Goal: Transaction & Acquisition: Purchase product/service

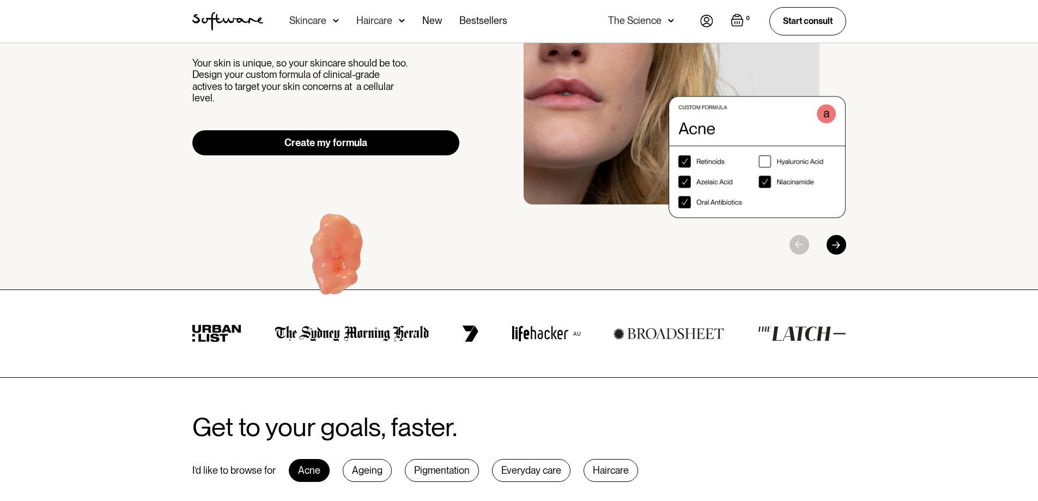
scroll to position [164, 0]
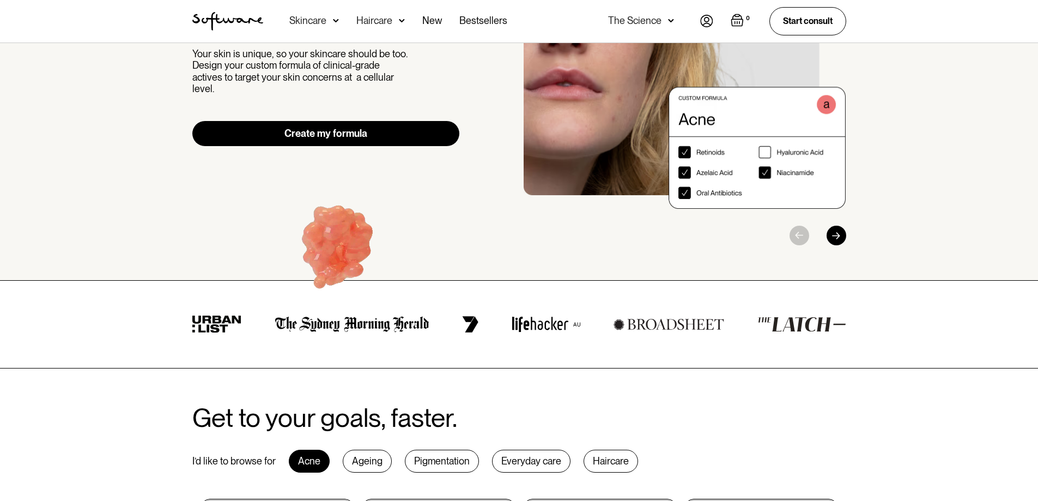
click at [336, 127] on link "Create my formula" at bounding box center [326, 133] width 268 height 25
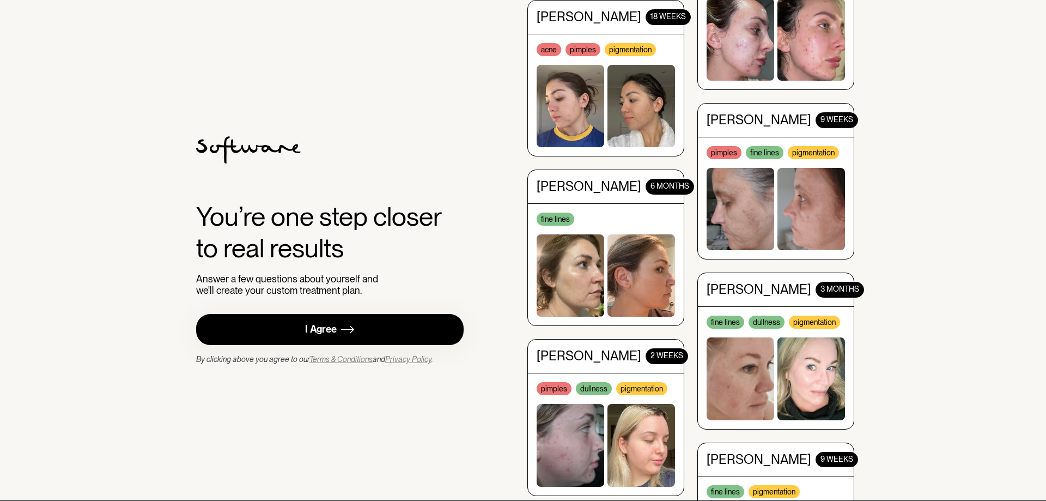
click at [340, 325] on link "I Agree" at bounding box center [330, 329] width 268 height 31
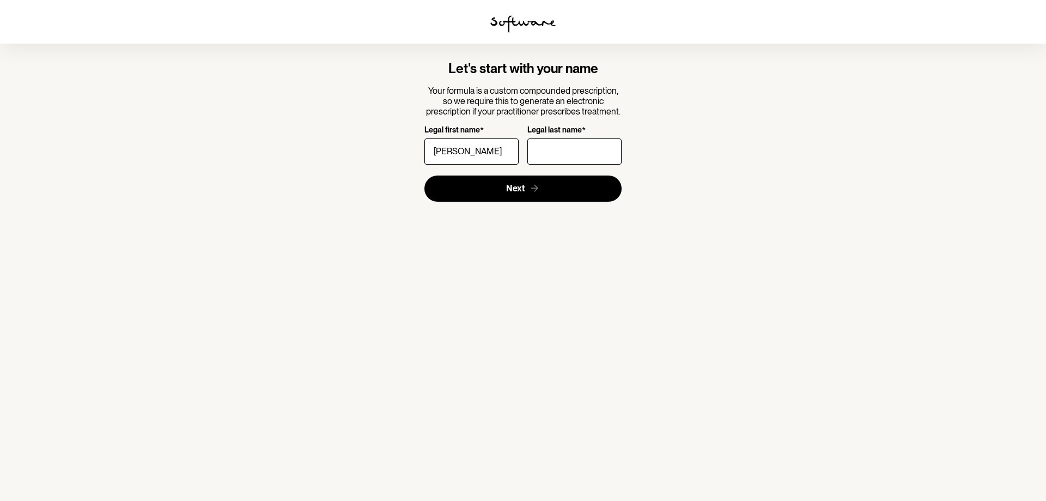
type input "[PERSON_NAME]"
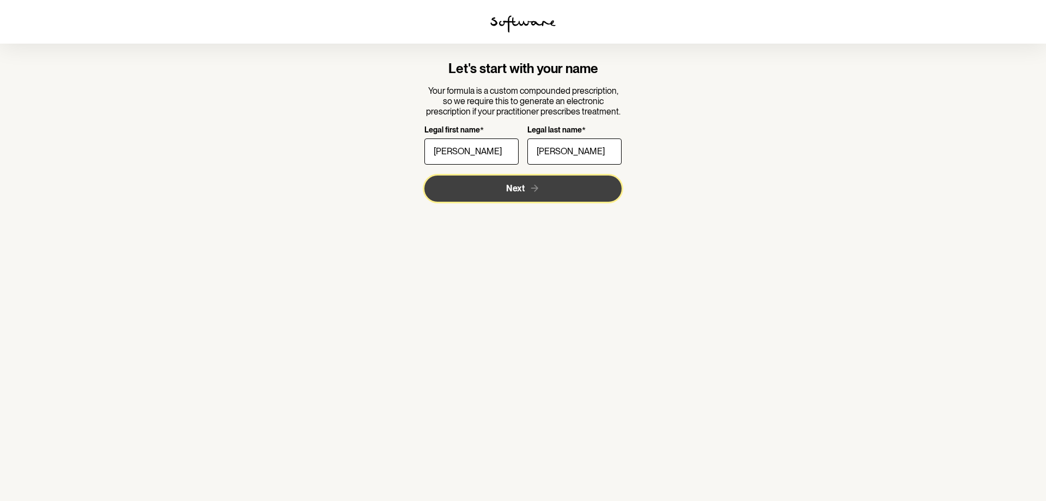
click at [516, 192] on span "Next" at bounding box center [515, 188] width 19 height 10
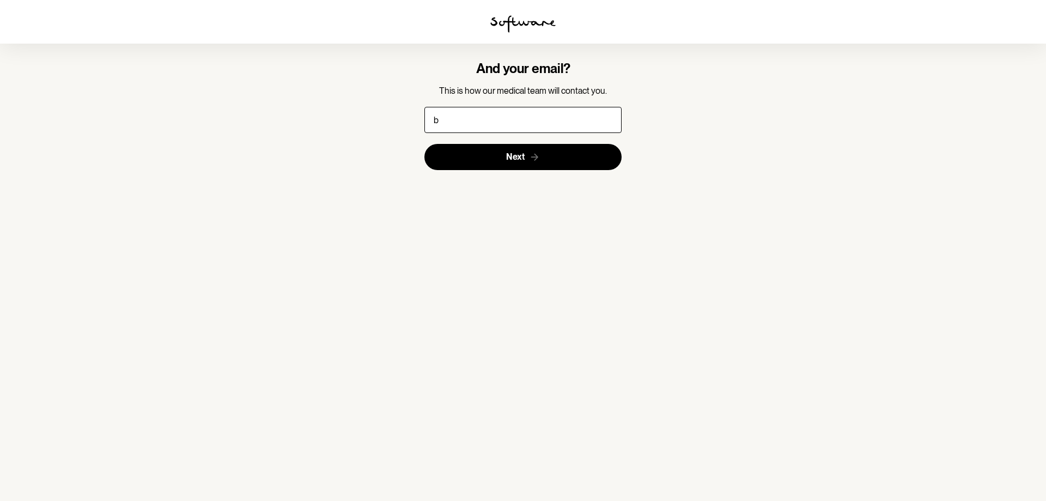
type input "[EMAIL_ADDRESS][DOMAIN_NAME]"
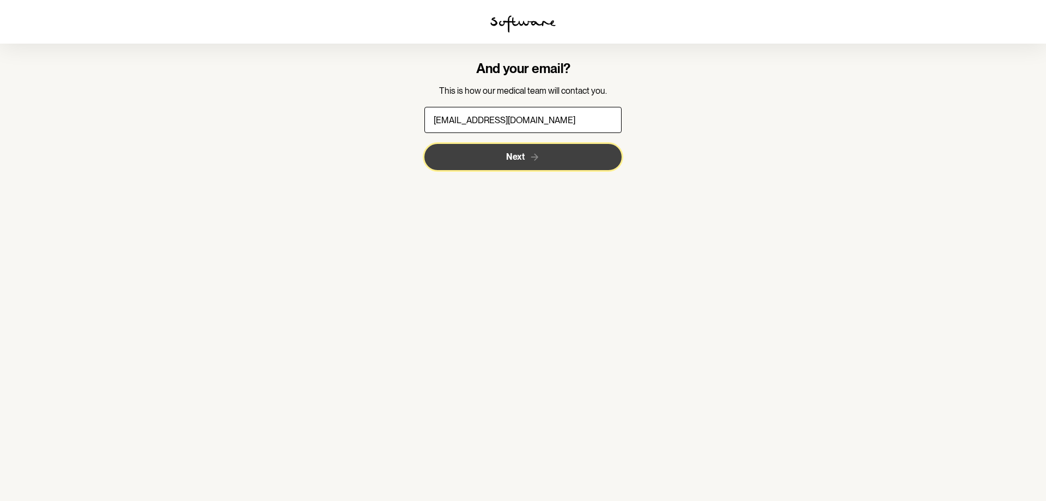
click at [518, 152] on span "Next" at bounding box center [515, 157] width 19 height 10
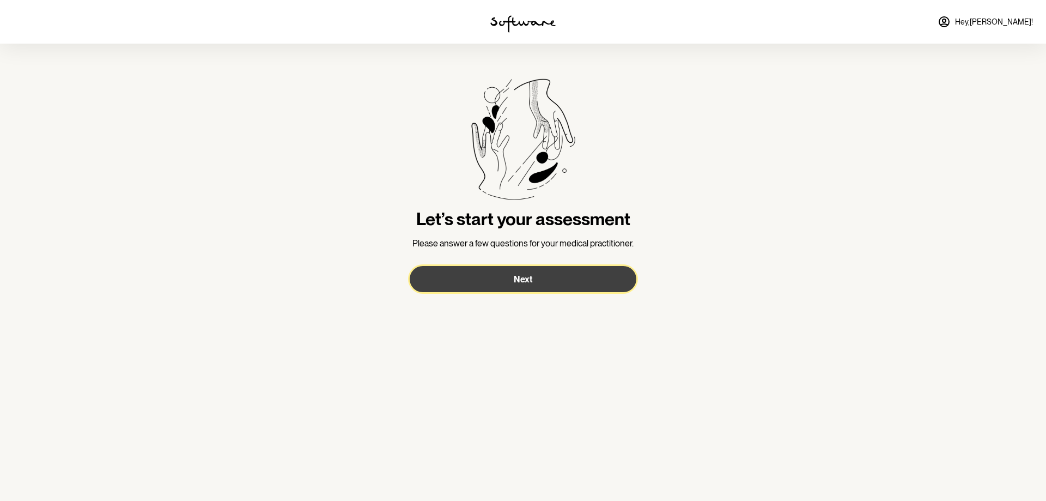
click at [515, 279] on span "Next" at bounding box center [523, 279] width 19 height 10
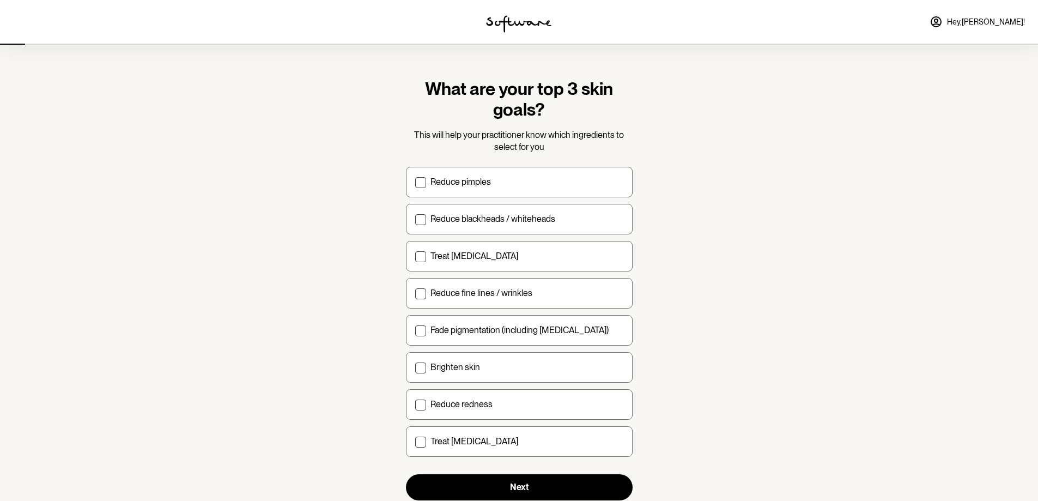
click at [458, 186] on p "Reduce pimples" at bounding box center [461, 182] width 61 height 10
click at [415, 182] on input "Reduce pimples" at bounding box center [415, 182] width 1 height 1
checkbox input "true"
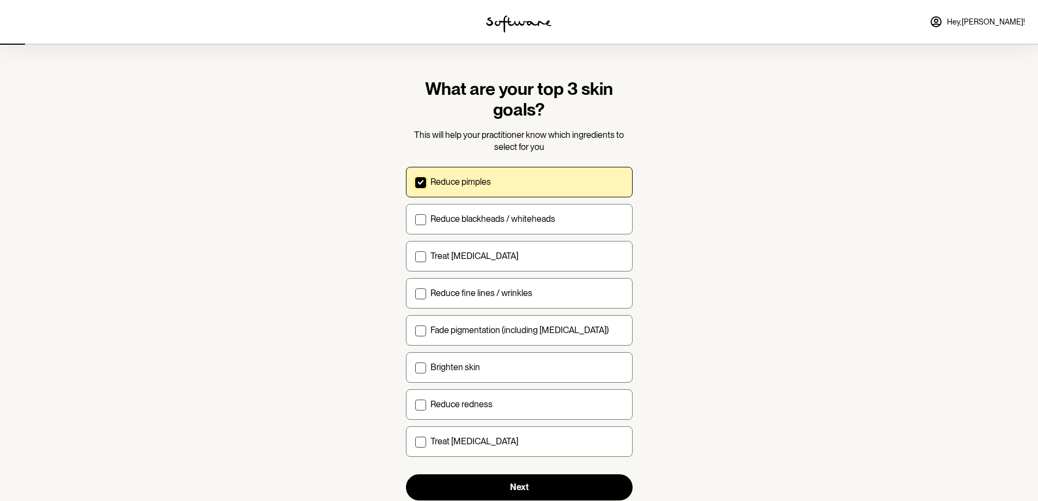
click at [420, 257] on span at bounding box center [420, 256] width 11 height 11
click at [415, 256] on input "Treat acne scarring" at bounding box center [415, 256] width 1 height 1
checkbox input "true"
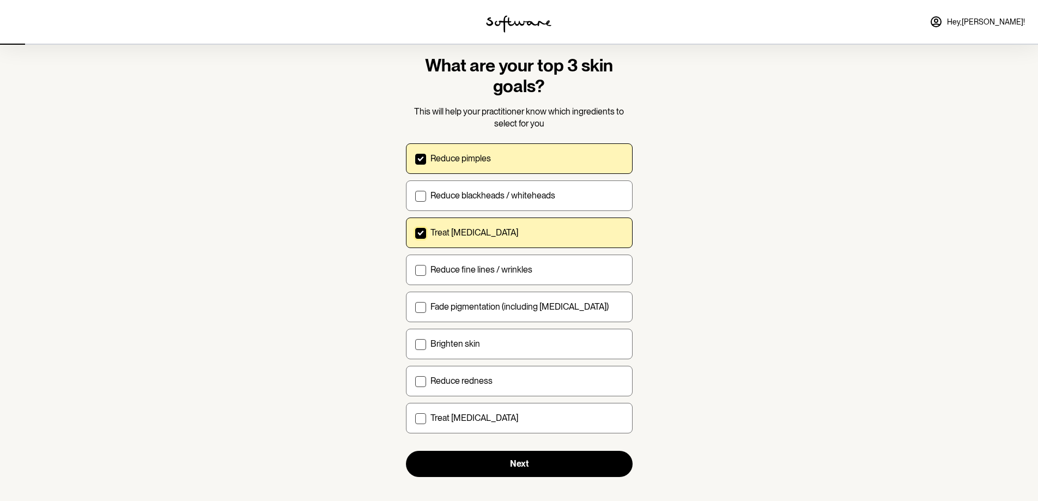
scroll to position [34, 0]
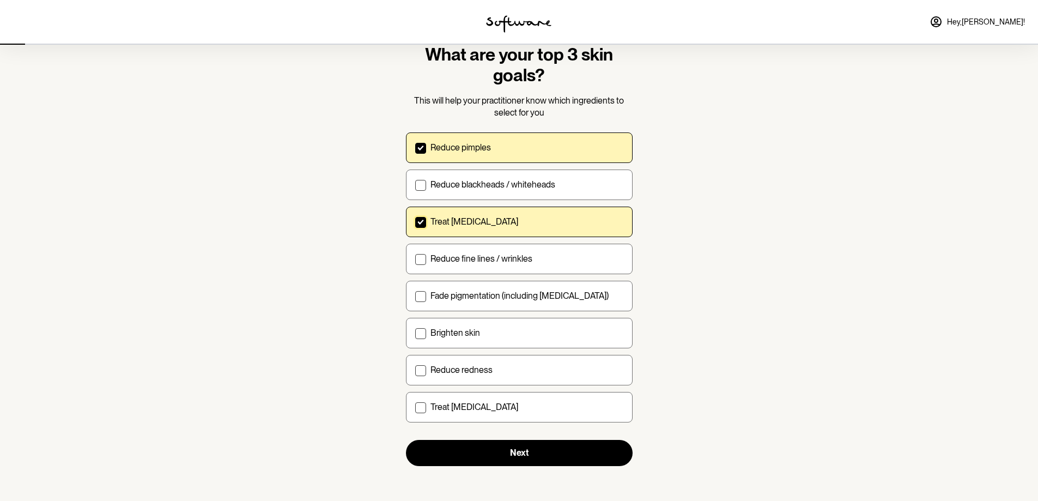
click at [511, 184] on p "Reduce blackheads / whiteheads" at bounding box center [493, 184] width 125 height 10
click at [415, 184] on input "Reduce blackheads / whiteheads" at bounding box center [415, 184] width 1 height 1
checkbox input "true"
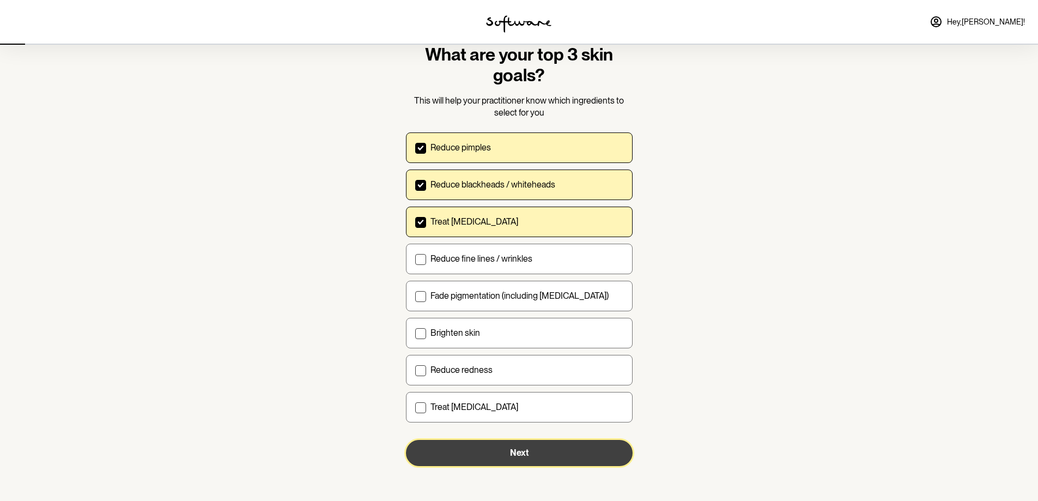
click at [525, 453] on span "Next" at bounding box center [519, 452] width 19 height 10
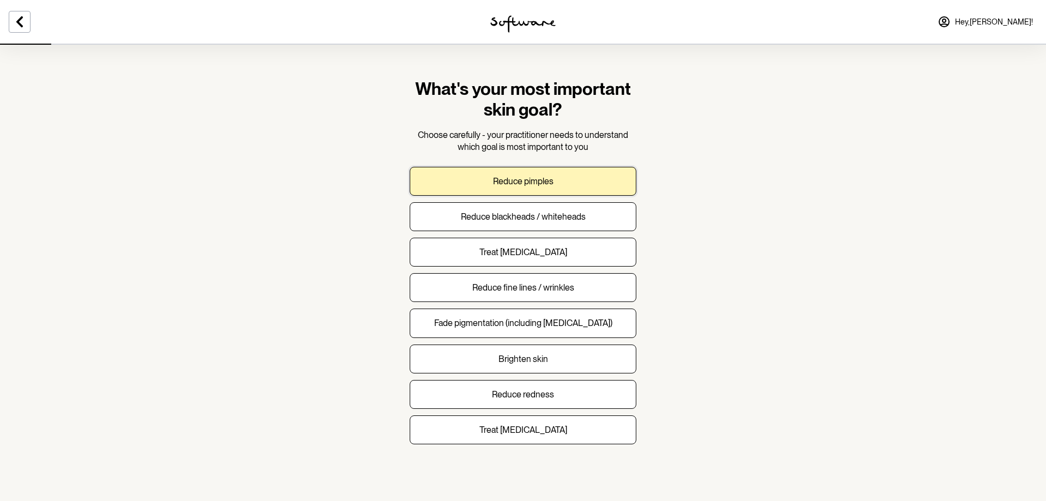
click at [525, 180] on p "Reduce pimples" at bounding box center [523, 181] width 61 height 10
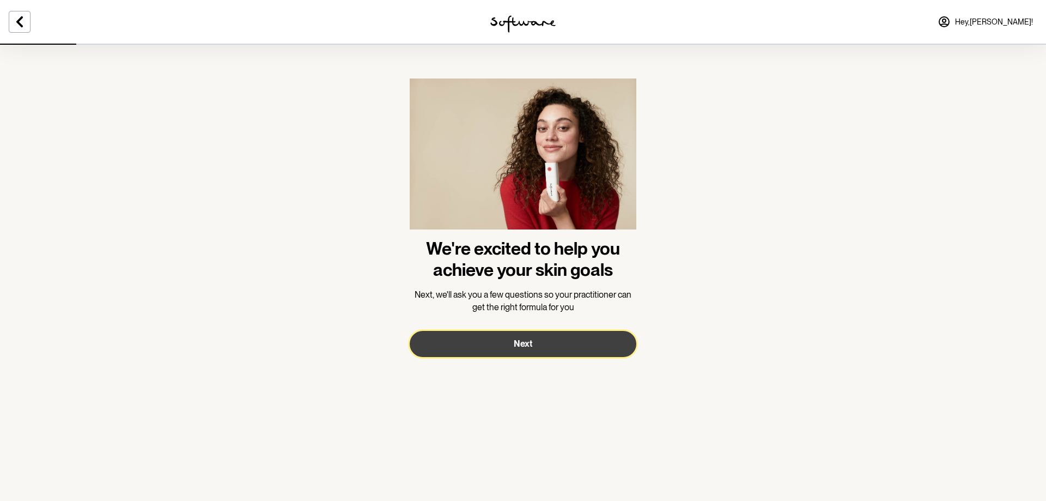
click at [509, 343] on button "Next" at bounding box center [523, 344] width 227 height 26
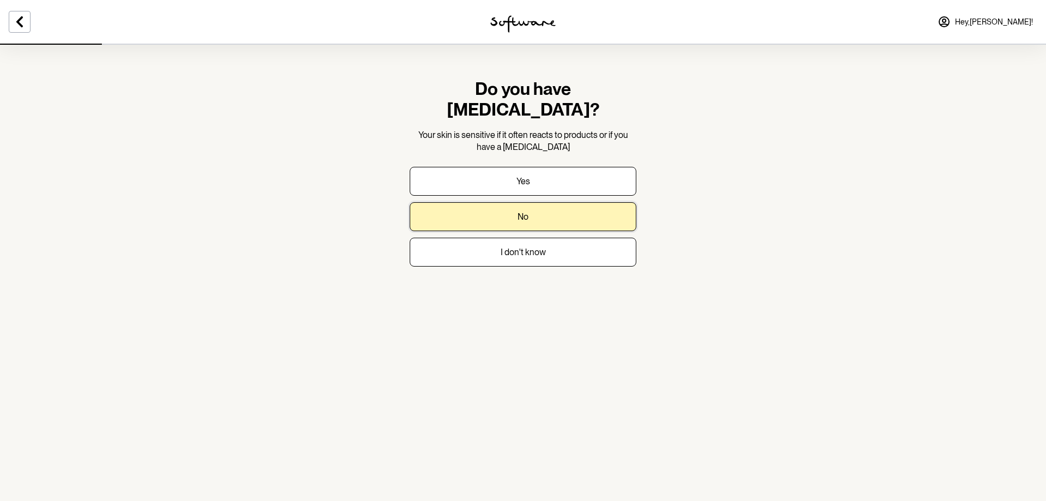
click at [517, 202] on button "No" at bounding box center [523, 216] width 227 height 29
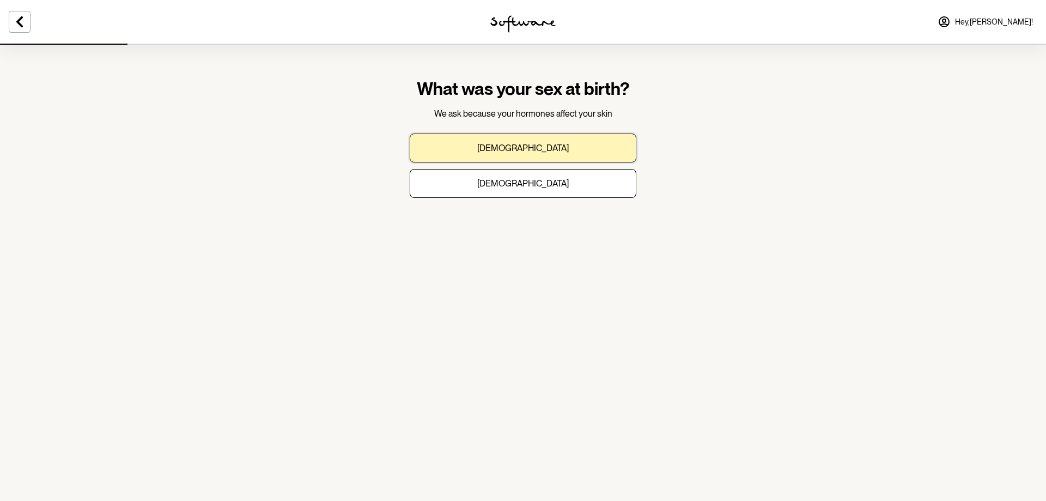
click at [526, 159] on button "Male" at bounding box center [523, 148] width 227 height 29
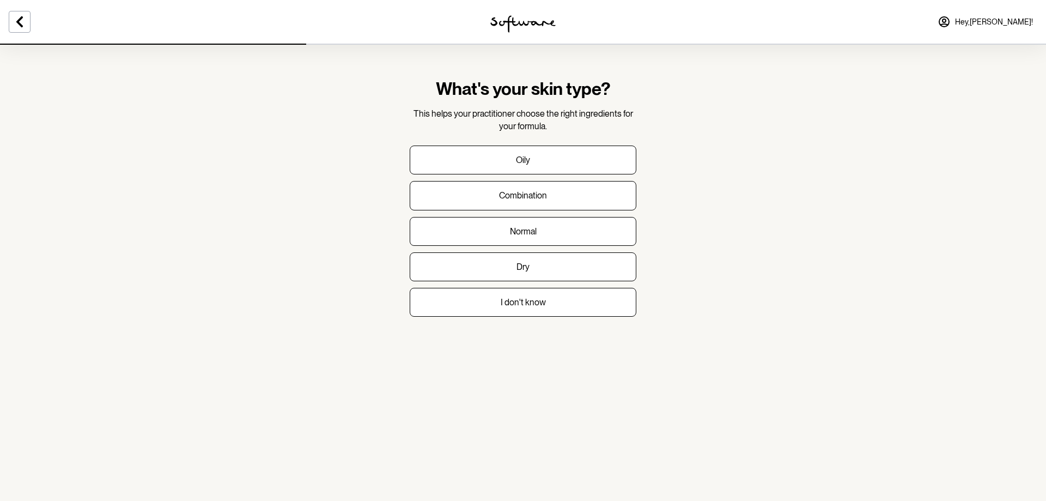
click at [30, 17] on button at bounding box center [20, 22] width 22 height 22
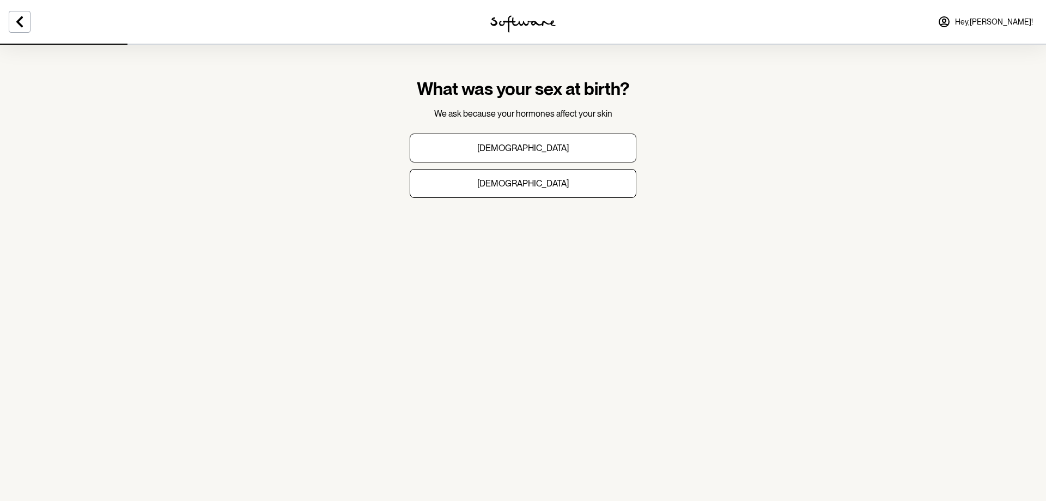
click at [21, 15] on icon at bounding box center [19, 21] width 13 height 13
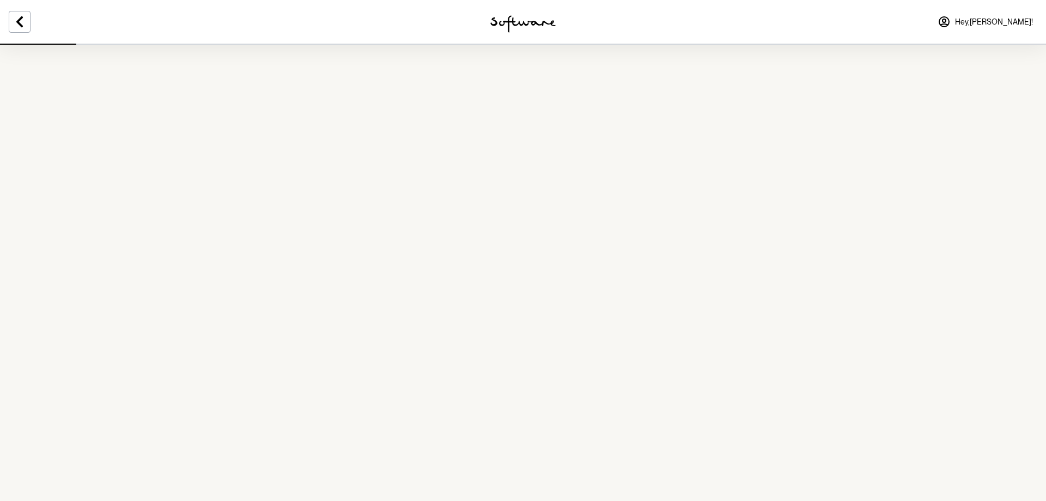
click at [21, 15] on icon at bounding box center [19, 21] width 13 height 13
click at [21, 15] on div at bounding box center [174, 22] width 349 height 44
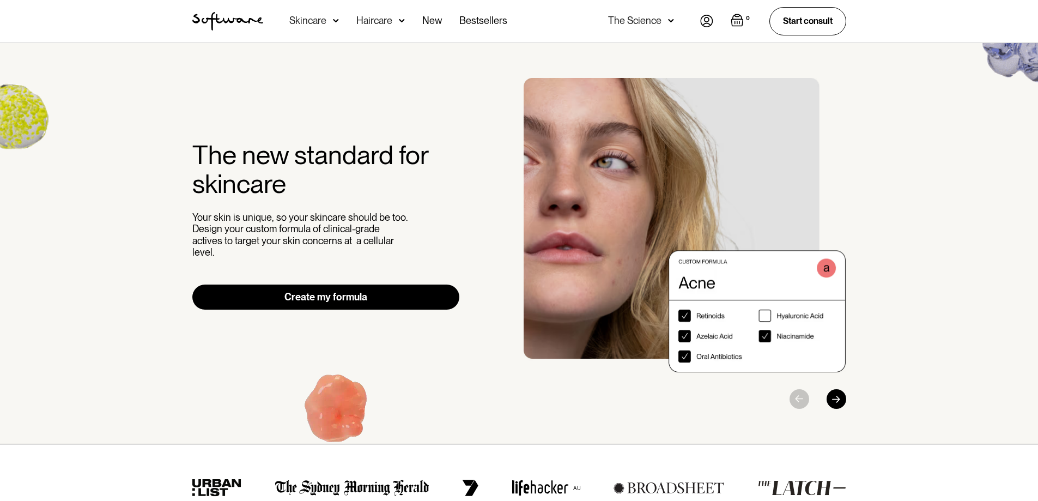
click at [331, 20] on div "Skincare" at bounding box center [314, 21] width 50 height 43
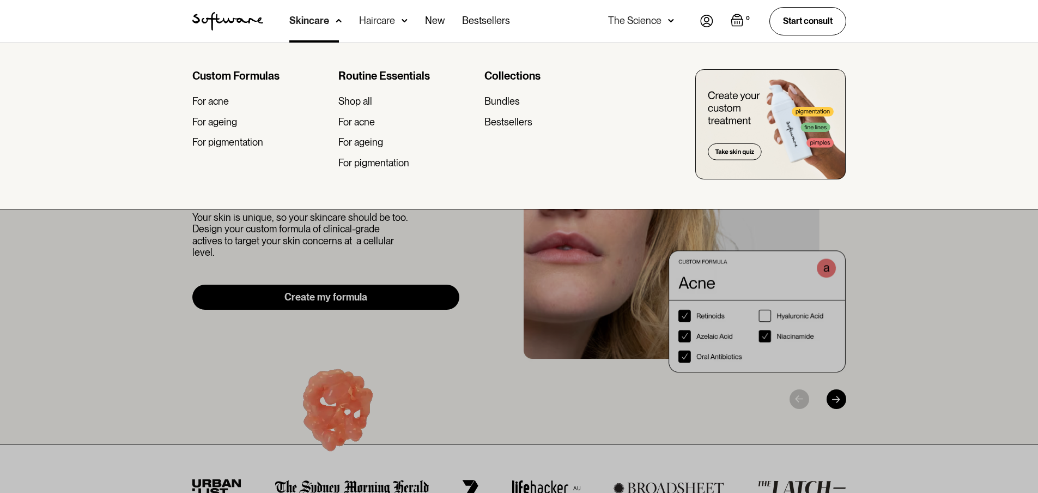
click at [220, 99] on div "For acne" at bounding box center [210, 101] width 37 height 12
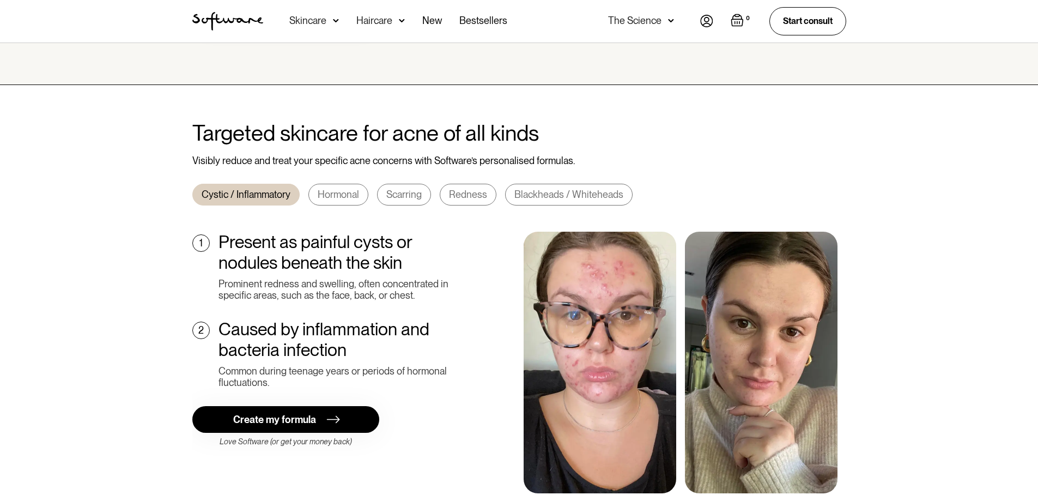
scroll to position [327, 0]
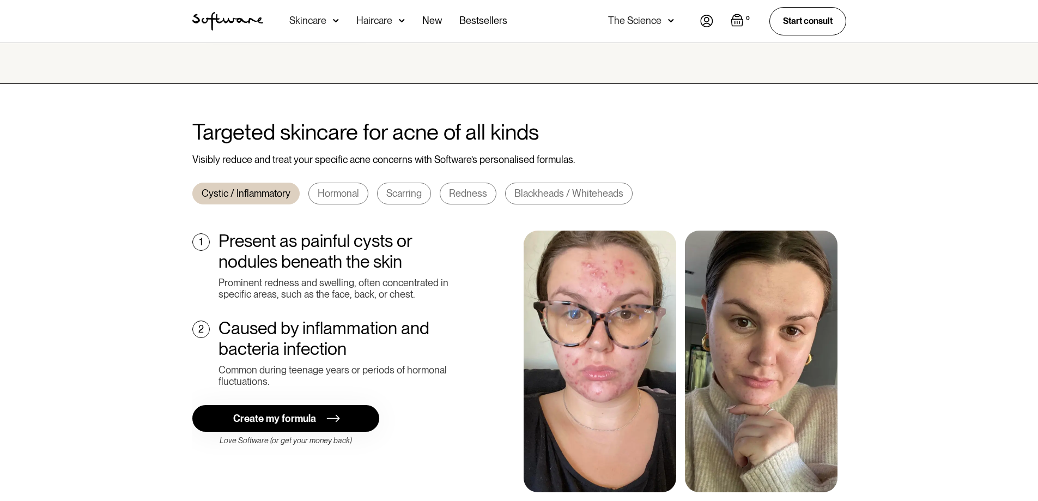
click at [349, 187] on div "Hormonal" at bounding box center [338, 193] width 41 height 12
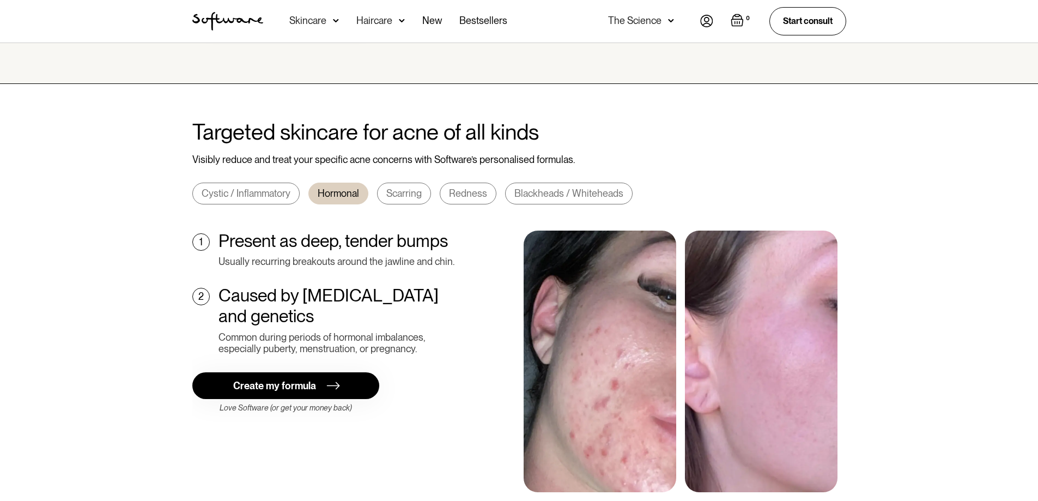
click at [276, 187] on div "Cystic / Inflammatory" at bounding box center [246, 193] width 89 height 12
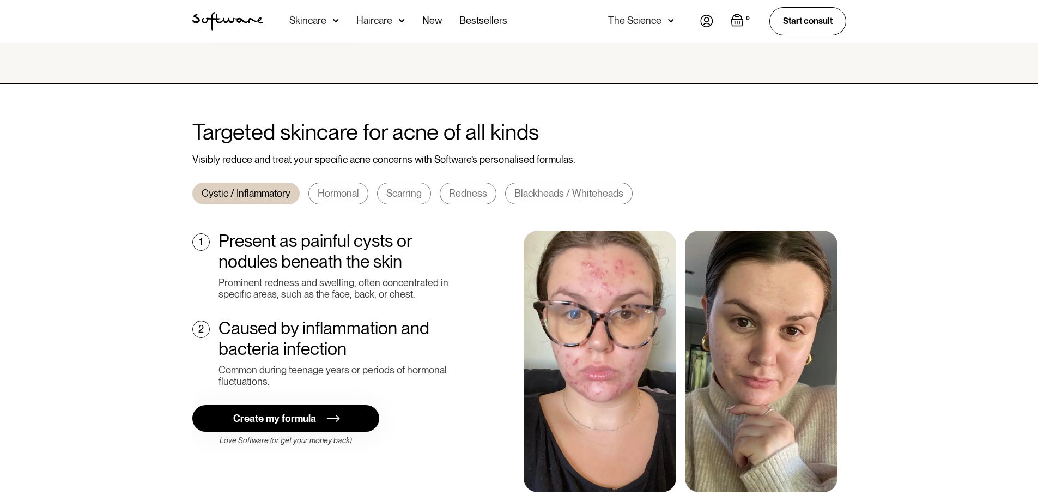
click at [324, 187] on div "Hormonal" at bounding box center [338, 193] width 41 height 12
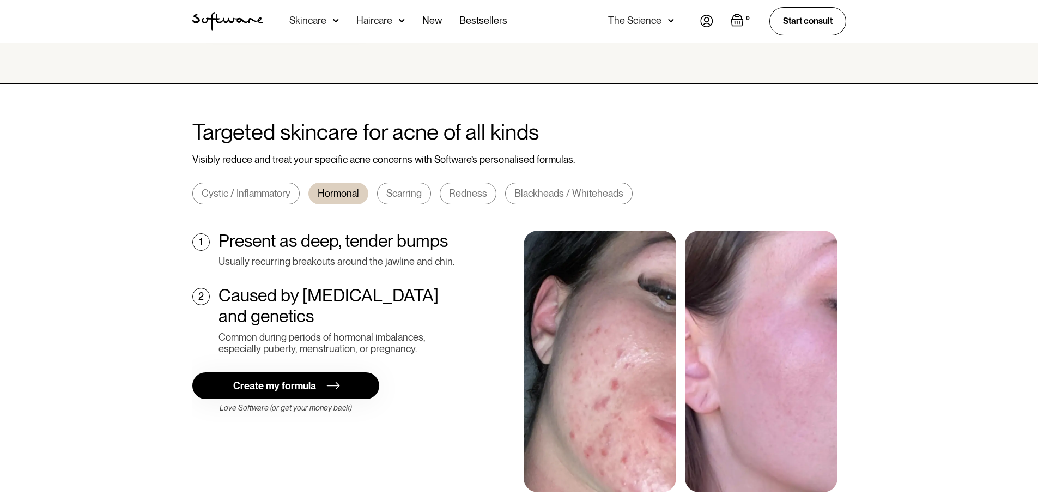
click at [390, 187] on div "Scarring" at bounding box center [403, 193] width 35 height 12
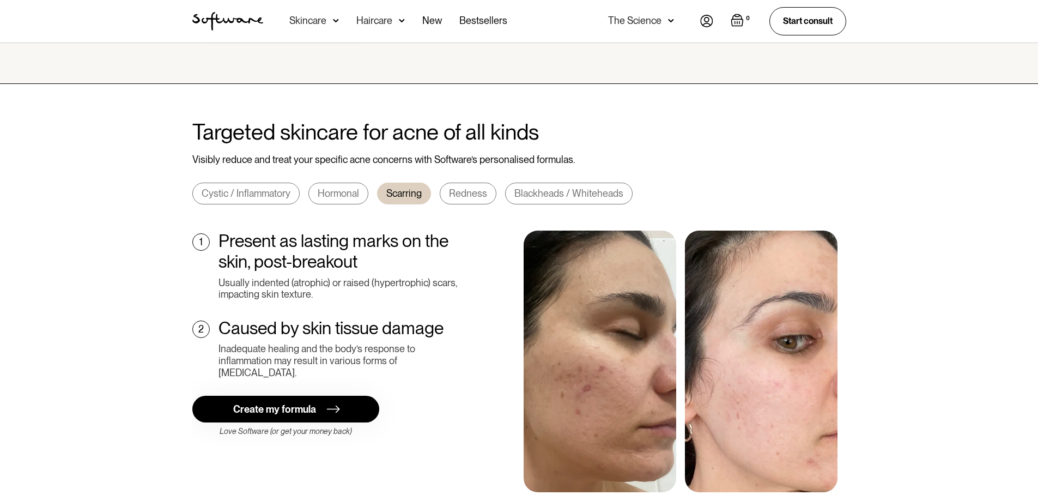
click at [458, 187] on div "Redness" at bounding box center [468, 193] width 38 height 12
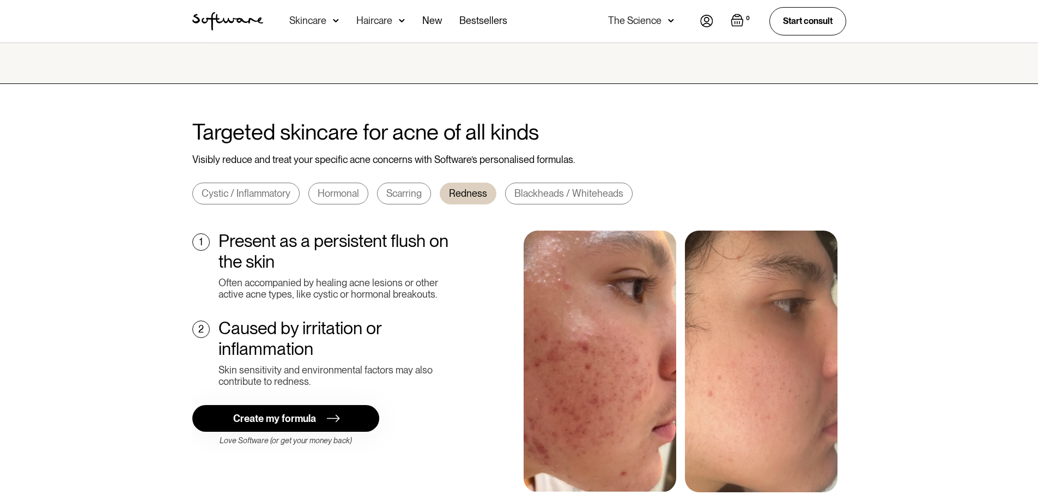
click at [553, 191] on link "Blackheads / Whiteheads" at bounding box center [569, 194] width 128 height 22
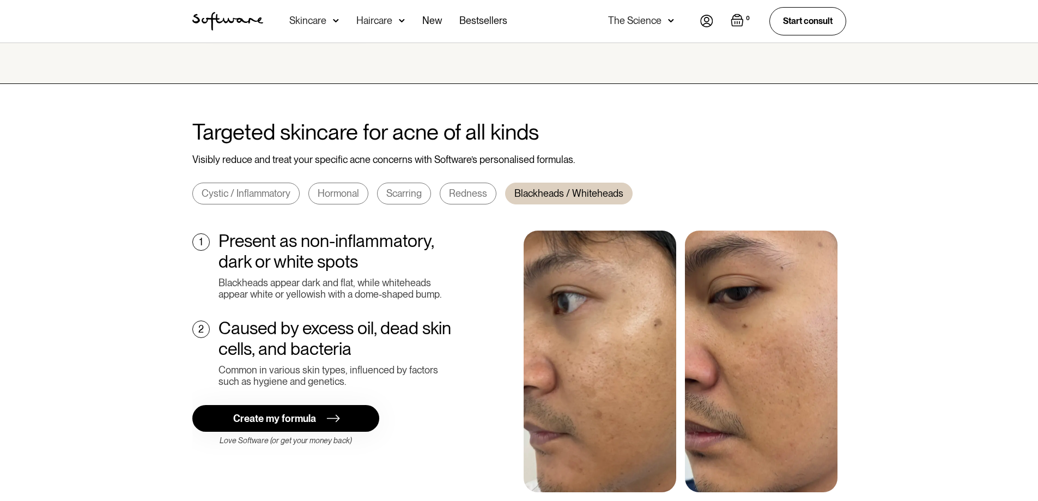
click at [250, 187] on div "Cystic / Inflammatory" at bounding box center [246, 193] width 89 height 12
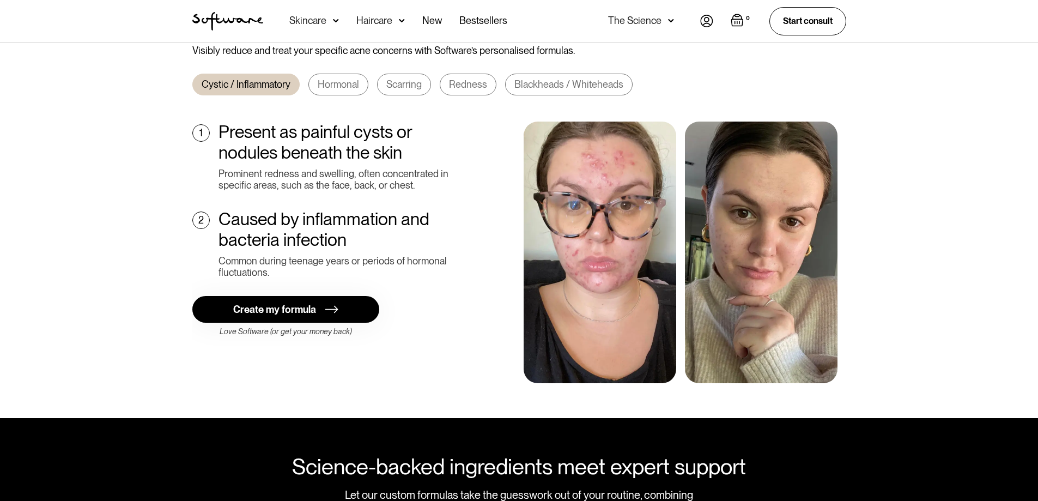
scroll to position [382, 0]
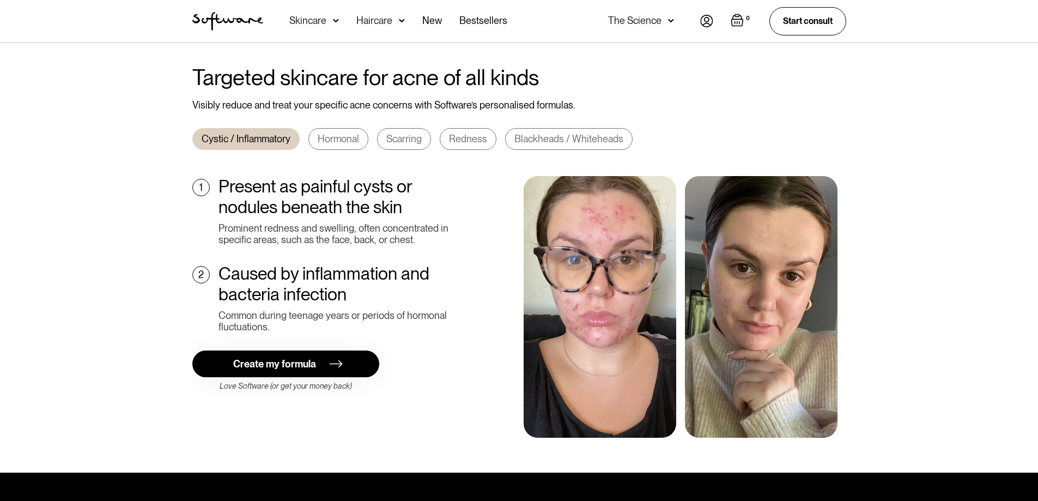
click at [322, 360] on link "Create my formula" at bounding box center [285, 363] width 187 height 27
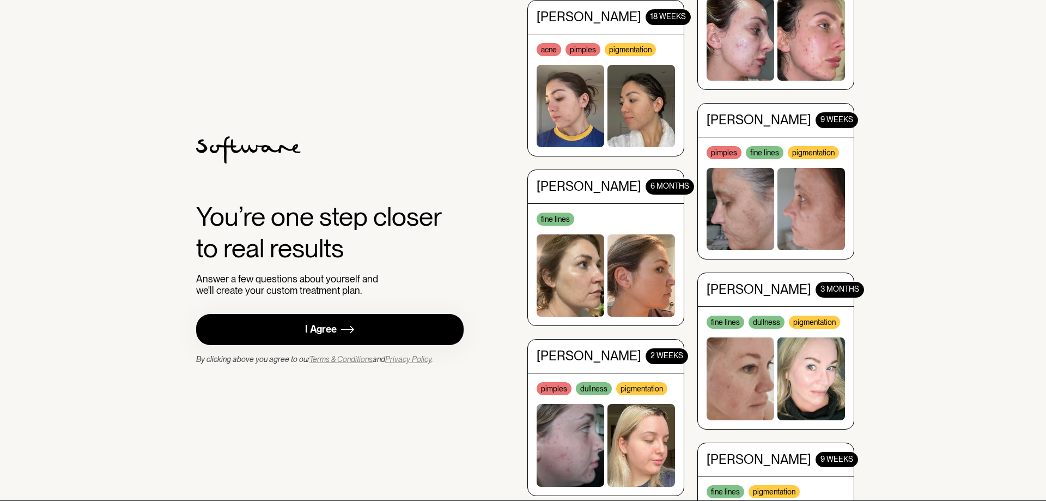
drag, startPoint x: 365, startPoint y: 327, endPoint x: 319, endPoint y: 320, distance: 46.9
click at [365, 327] on link "I Agree" at bounding box center [330, 329] width 268 height 31
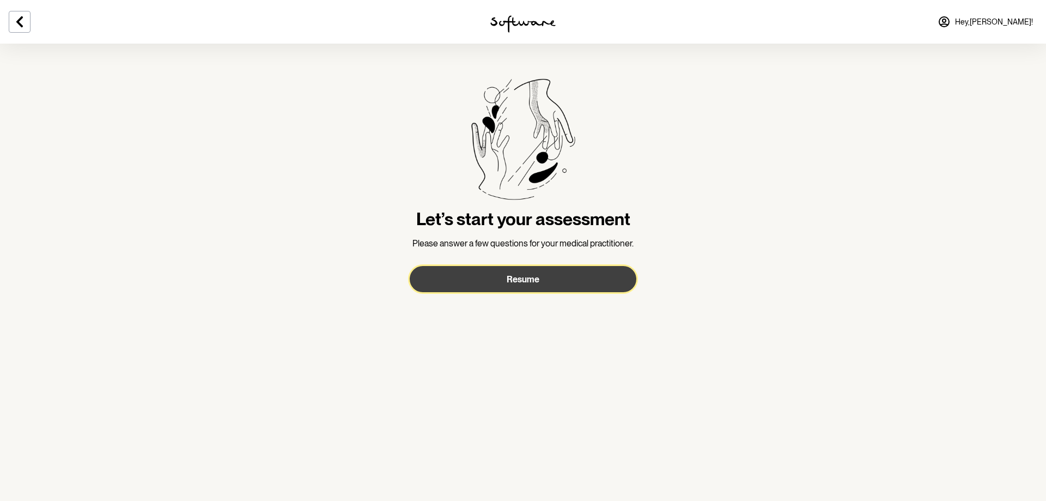
click at [523, 279] on span "Resume" at bounding box center [523, 279] width 33 height 10
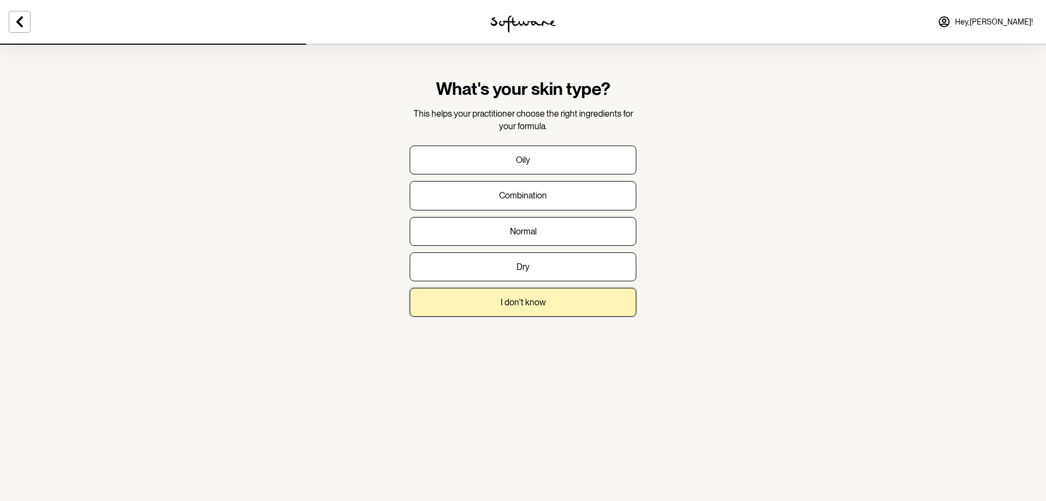
click at [527, 300] on p "I don't know" at bounding box center [523, 302] width 45 height 10
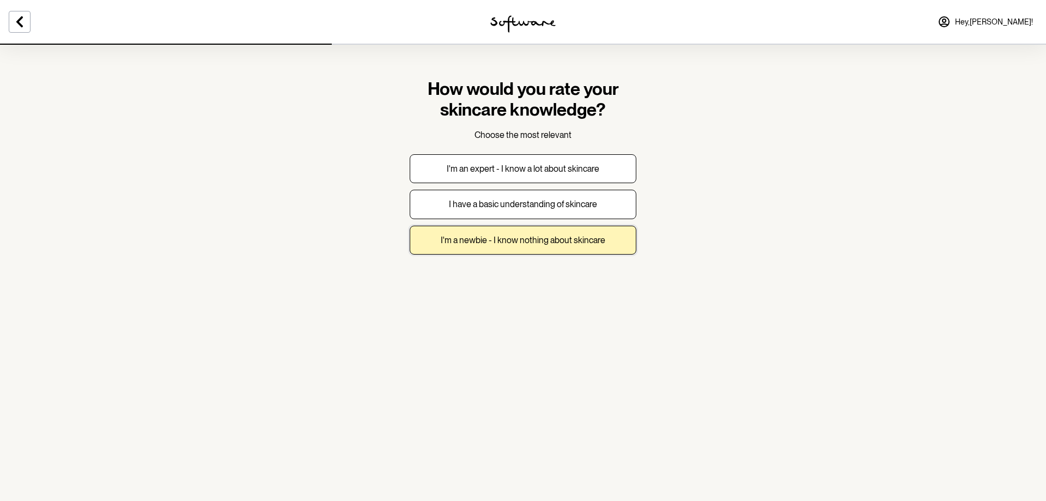
click at [560, 249] on button "I'm a newbie - I know nothing about skincare" at bounding box center [523, 240] width 227 height 29
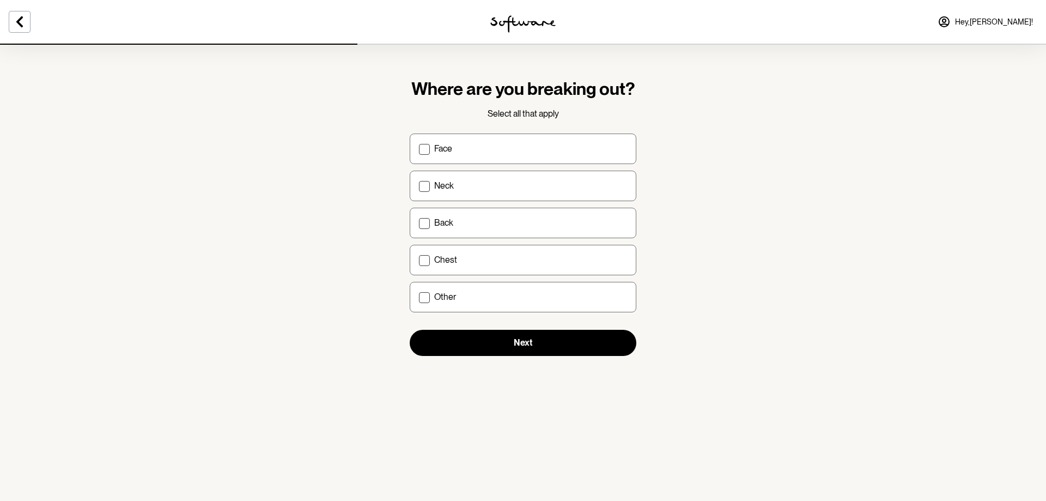
click at [448, 136] on label "Face" at bounding box center [523, 149] width 227 height 31
click at [419, 148] on input "Face" at bounding box center [419, 148] width 1 height 1
checkbox input "true"
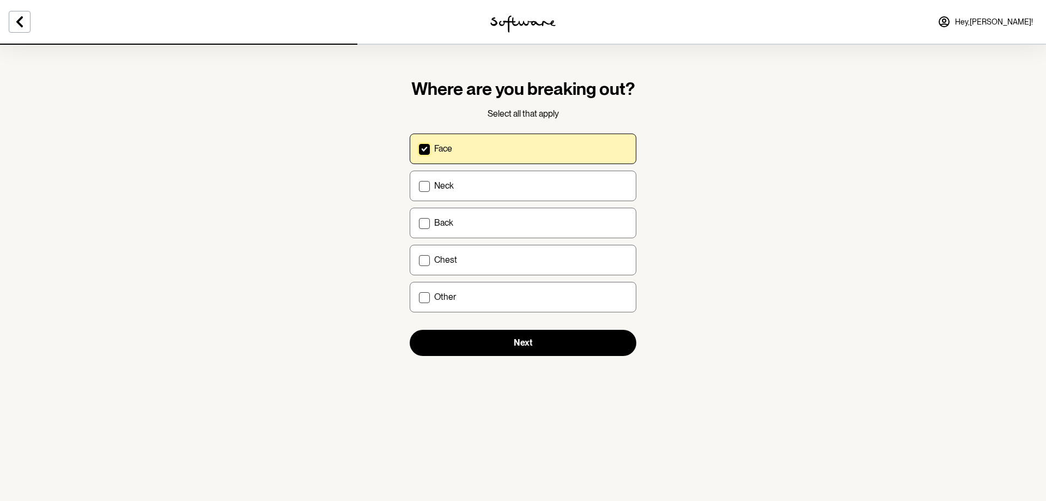
click at [456, 220] on div "Back" at bounding box center [530, 222] width 193 height 10
click at [419, 222] on input "Back" at bounding box center [419, 222] width 1 height 1
checkbox input "true"
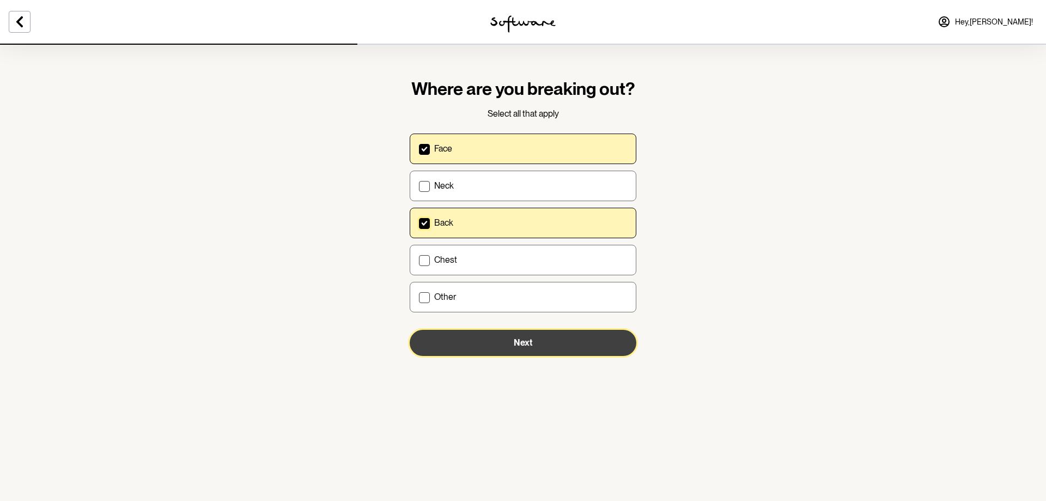
click at [518, 343] on span "Next" at bounding box center [523, 342] width 19 height 10
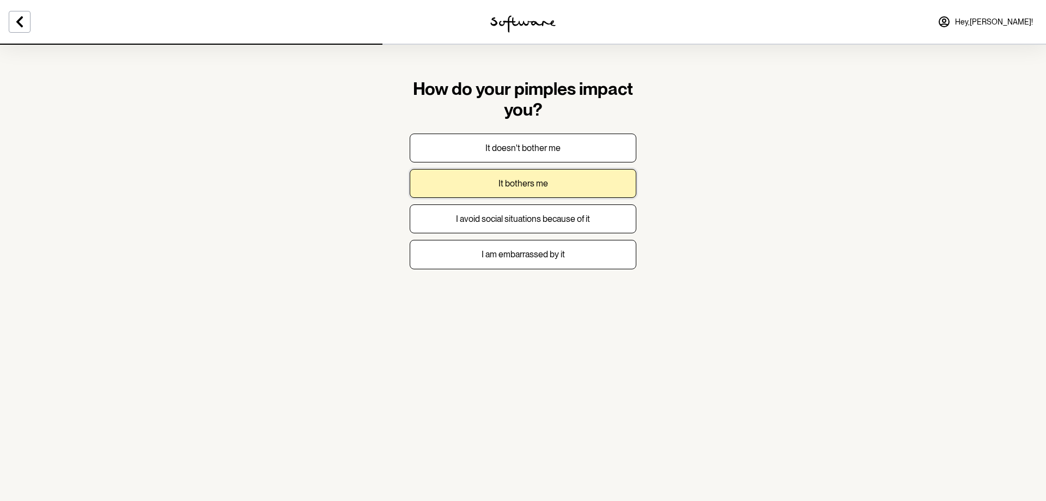
click at [564, 189] on button "It bothers me" at bounding box center [523, 183] width 227 height 29
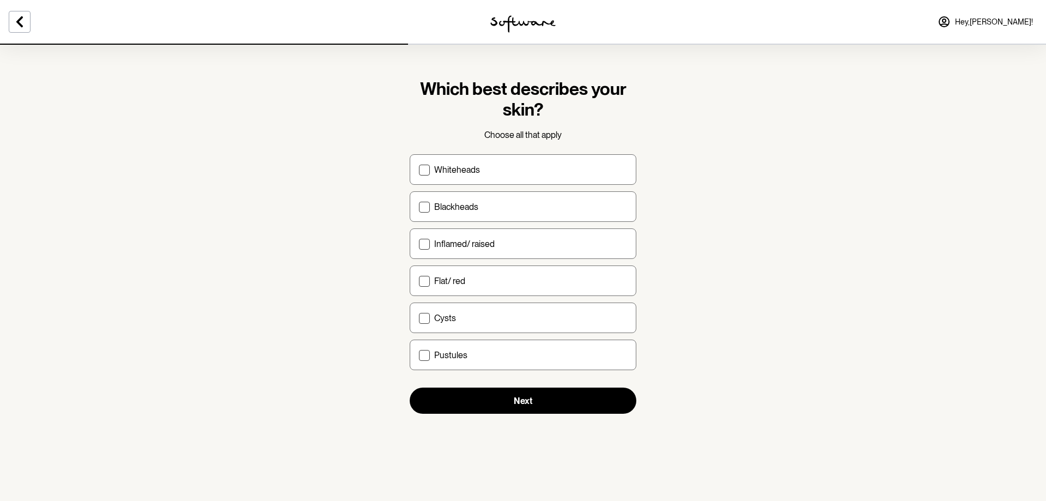
click at [481, 244] on p "Inflamed/ raised" at bounding box center [464, 244] width 61 height 10
click at [419, 244] on input "Inflamed/ raised" at bounding box center [419, 244] width 1 height 1
checkbox input "true"
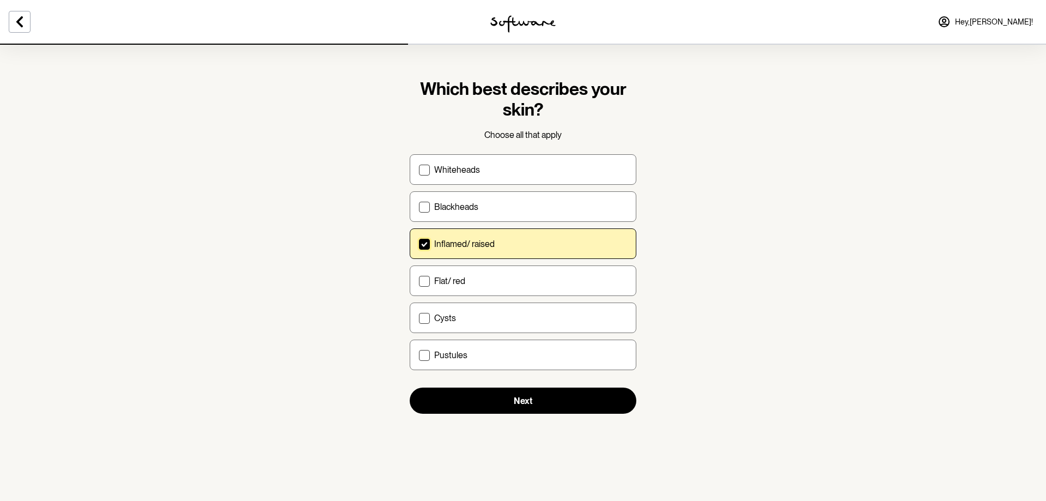
click at [424, 177] on label "Whiteheads" at bounding box center [523, 169] width 227 height 31
click at [419, 170] on input "Whiteheads" at bounding box center [419, 170] width 1 height 1
checkbox input "true"
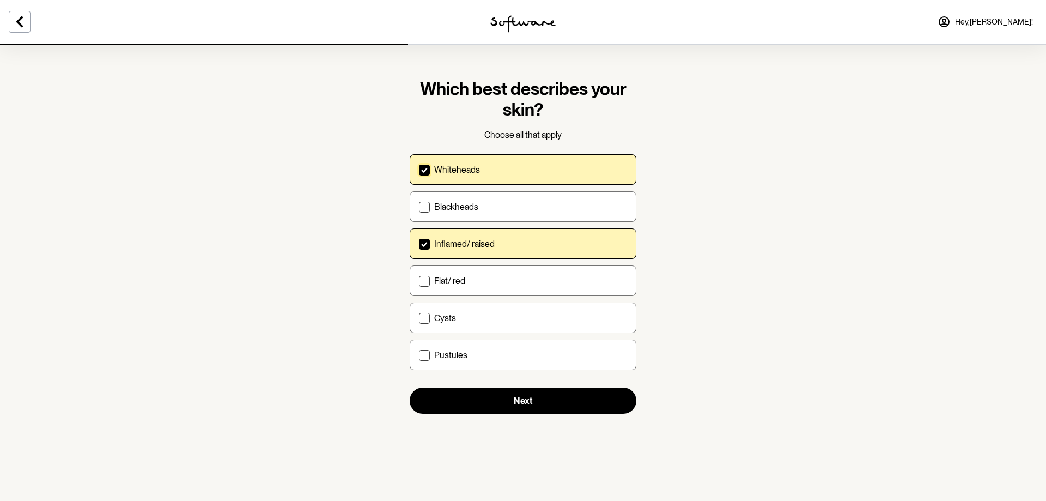
click at [425, 205] on span at bounding box center [424, 207] width 11 height 11
click at [419, 207] on input "Blackheads" at bounding box center [419, 207] width 1 height 1
checkbox input "true"
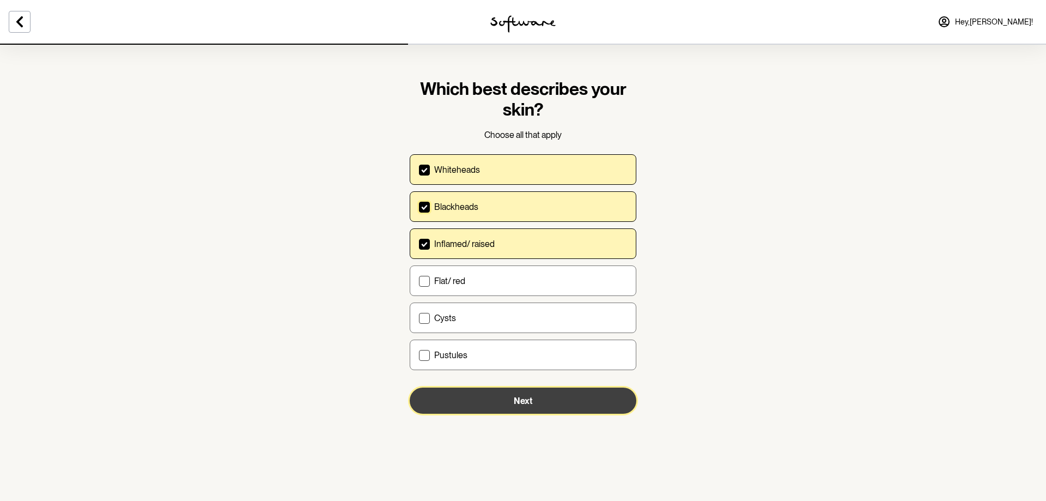
click at [539, 392] on button "Next" at bounding box center [523, 401] width 227 height 26
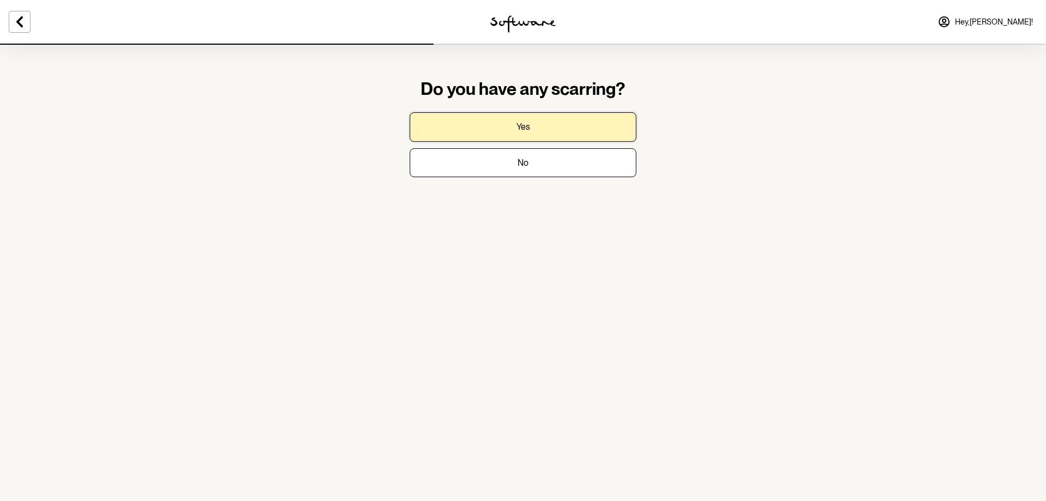
click at [529, 133] on button "Yes" at bounding box center [523, 126] width 227 height 29
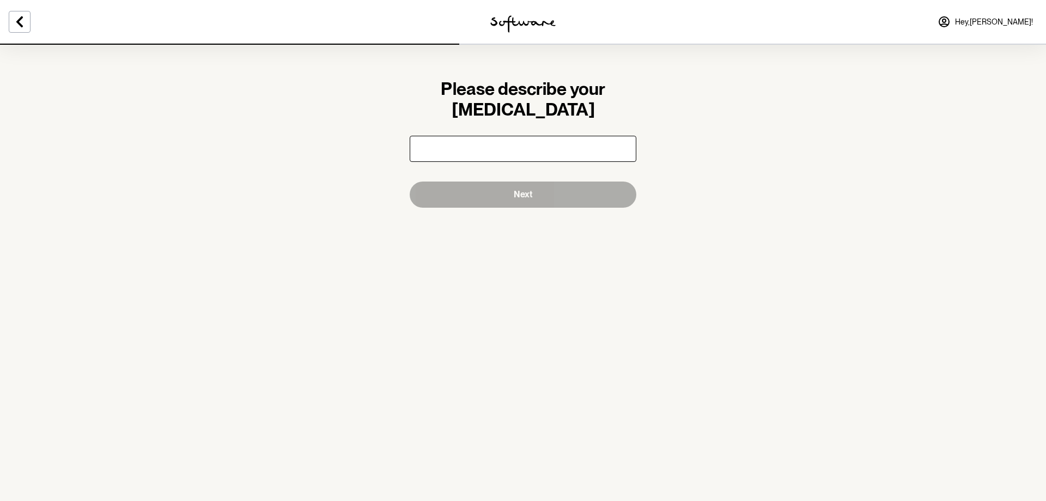
click at [527, 144] on input "text" at bounding box center [523, 149] width 227 height 26
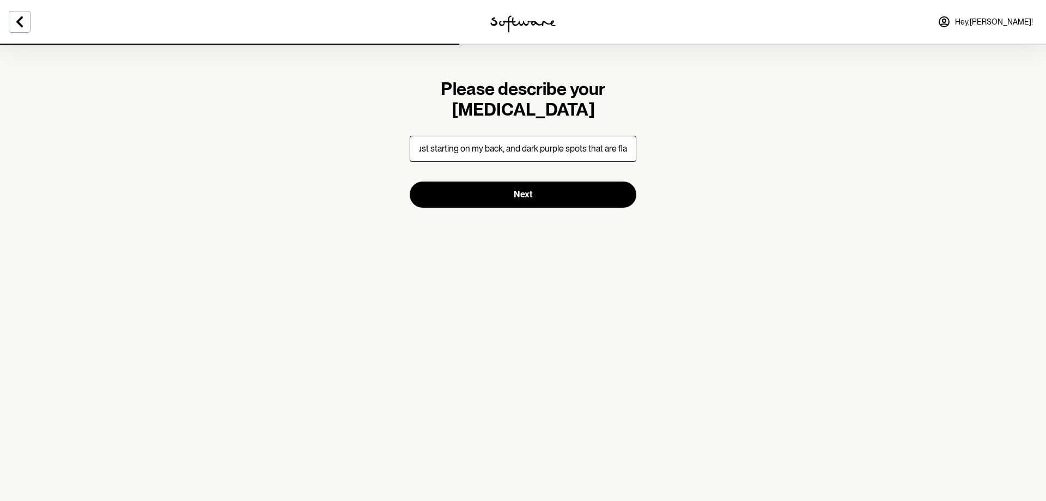
scroll to position [0, 24]
type input "only just starting on my back, and dark purple spots that are flat"
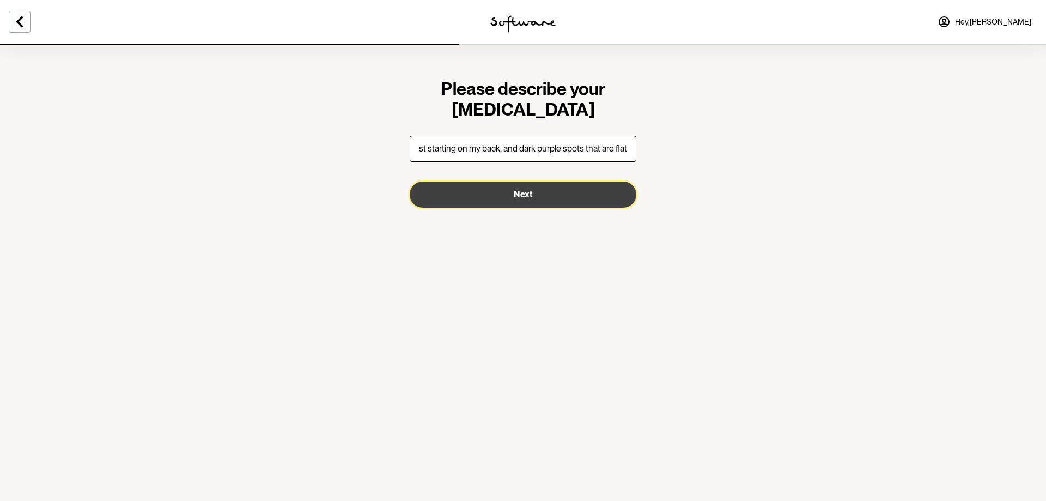
click at [565, 199] on button "Next" at bounding box center [523, 195] width 227 height 26
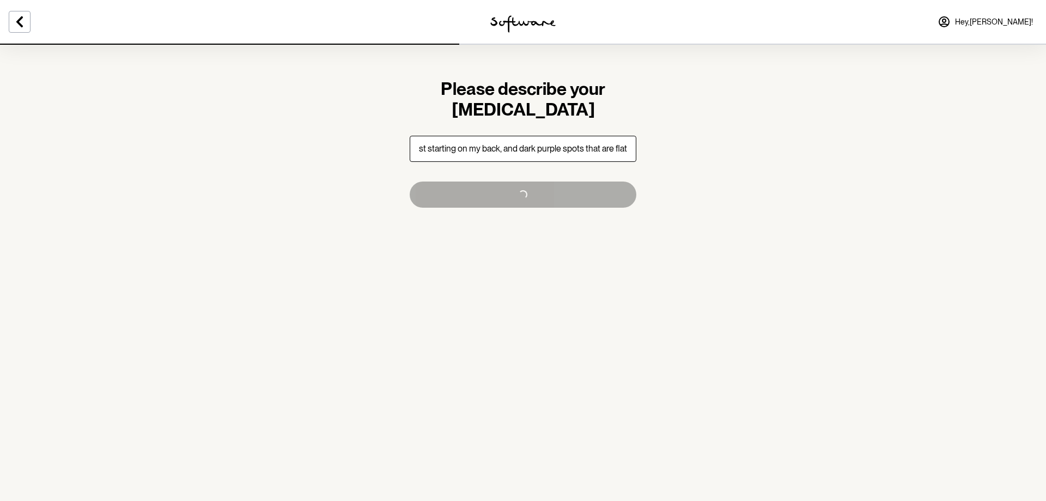
scroll to position [0, 0]
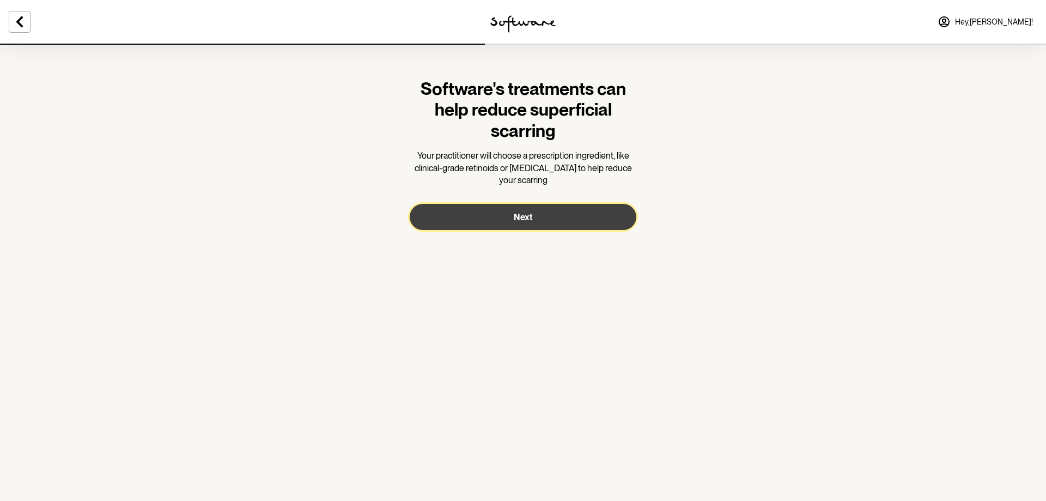
click at [528, 218] on span "Next" at bounding box center [523, 217] width 19 height 10
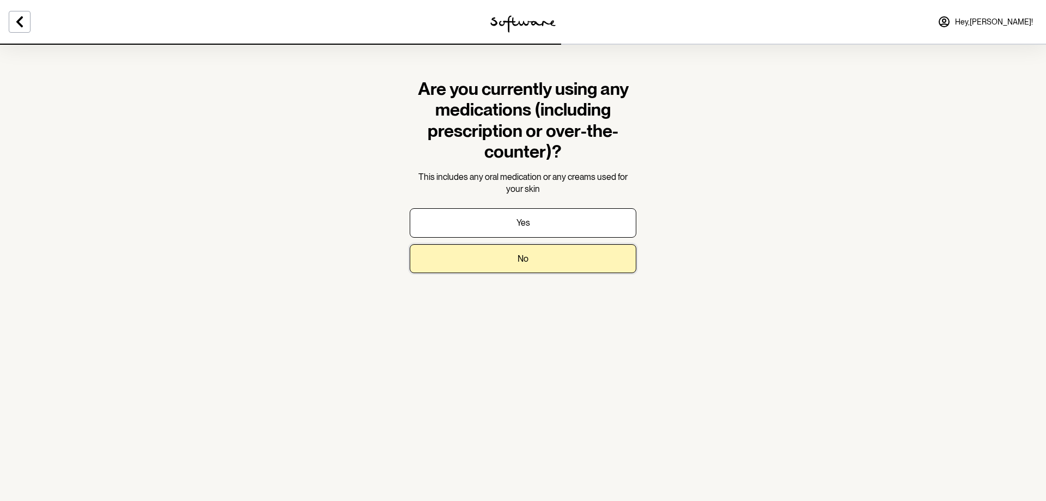
click at [543, 259] on button "No" at bounding box center [523, 258] width 227 height 29
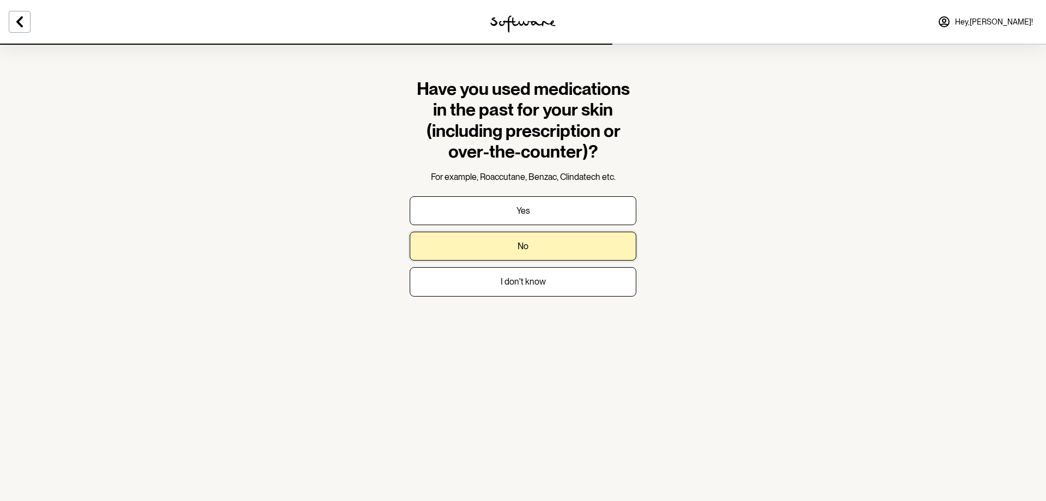
click at [508, 254] on button "No" at bounding box center [523, 246] width 227 height 29
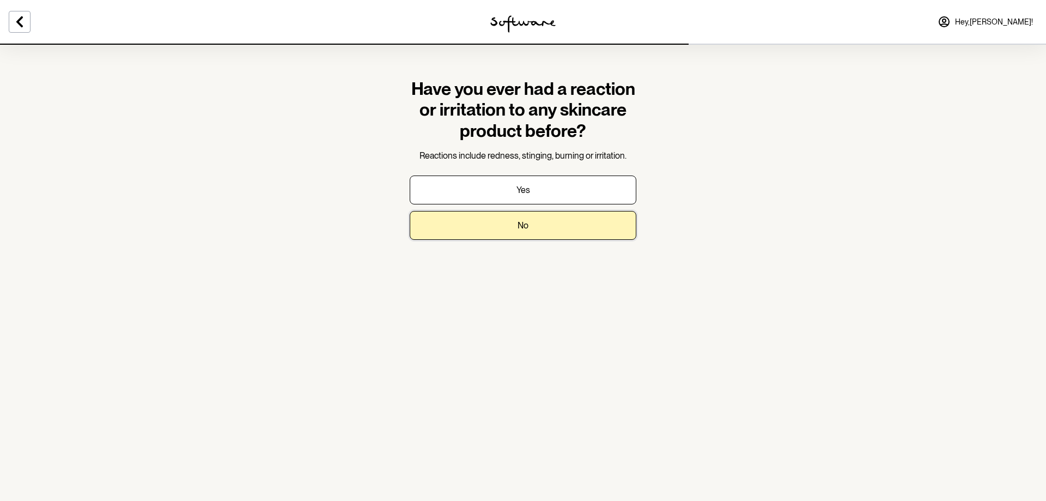
click at [487, 235] on button "No" at bounding box center [523, 225] width 227 height 29
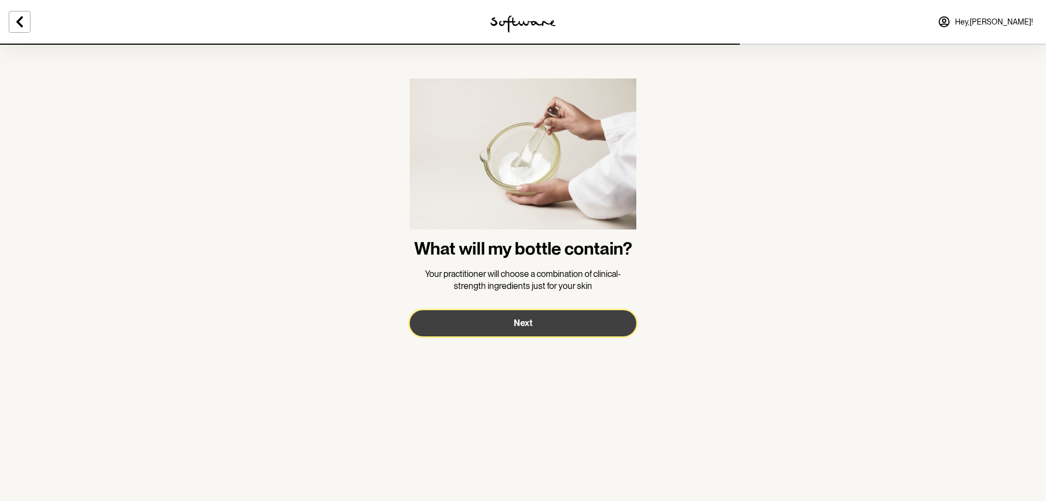
click at [515, 330] on button "Next" at bounding box center [523, 323] width 227 height 26
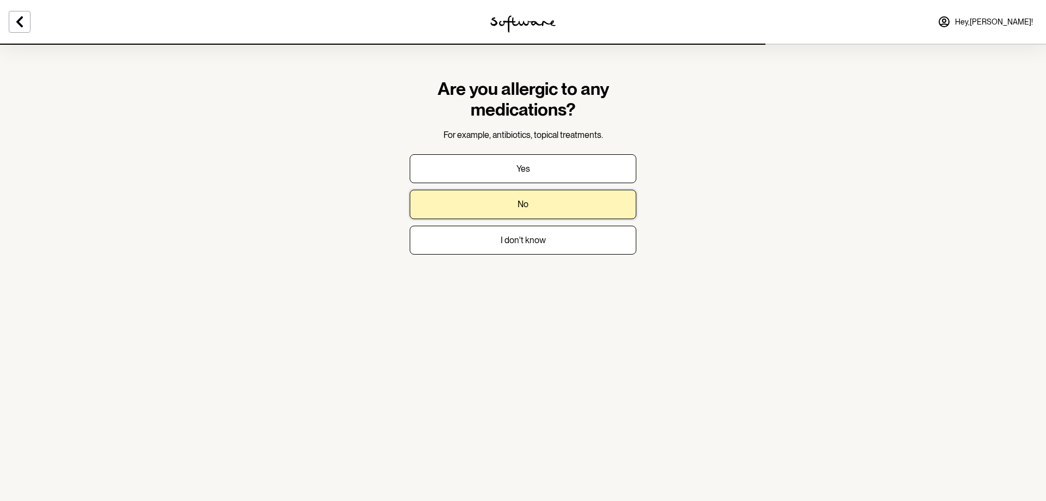
click at [516, 211] on button "No" at bounding box center [523, 204] width 227 height 29
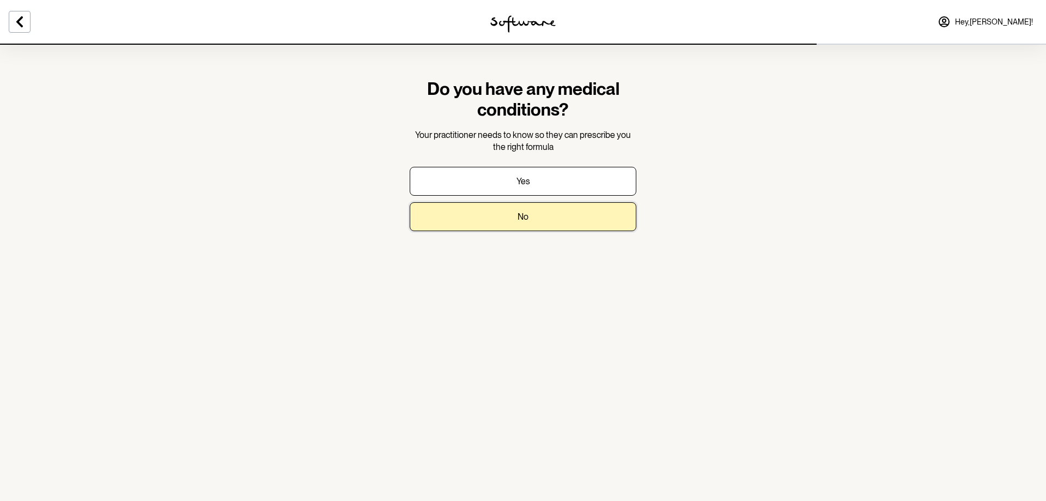
click at [525, 223] on button "No" at bounding box center [523, 216] width 227 height 29
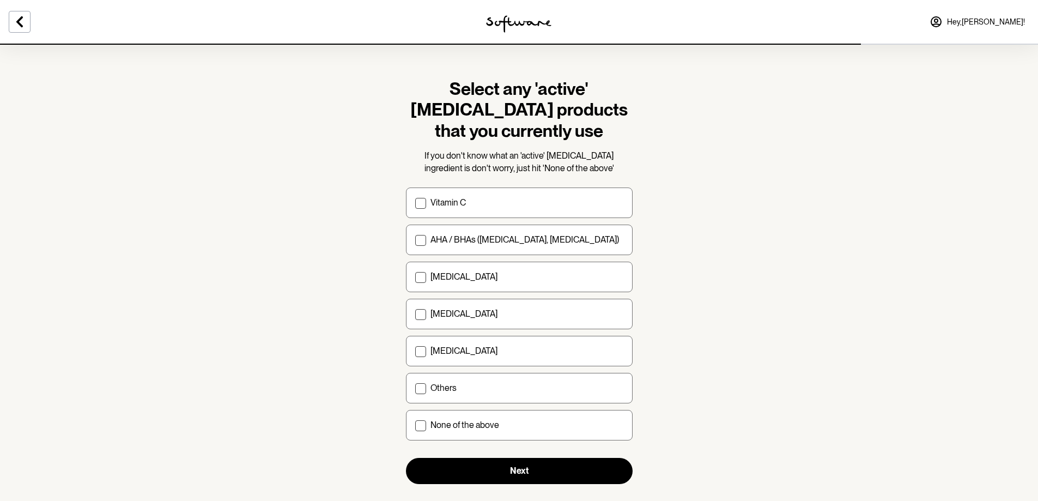
click at [424, 236] on span at bounding box center [420, 240] width 11 height 11
click at [415, 240] on input "AHA / BHAs (salicylic acid, glycolic acid)" at bounding box center [415, 240] width 1 height 1
checkbox input "true"
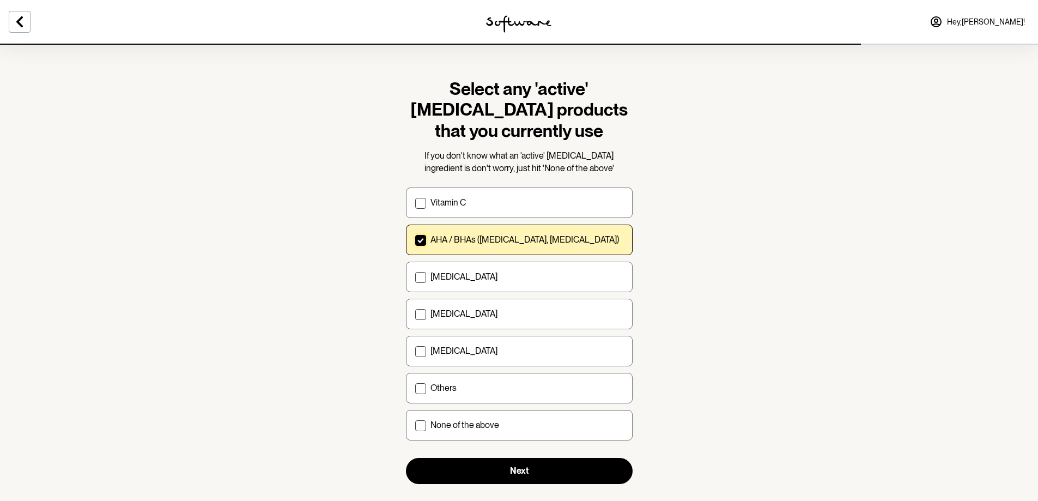
click at [439, 392] on p "Others" at bounding box center [444, 388] width 26 height 10
click at [415, 389] on input "Others" at bounding box center [415, 388] width 1 height 1
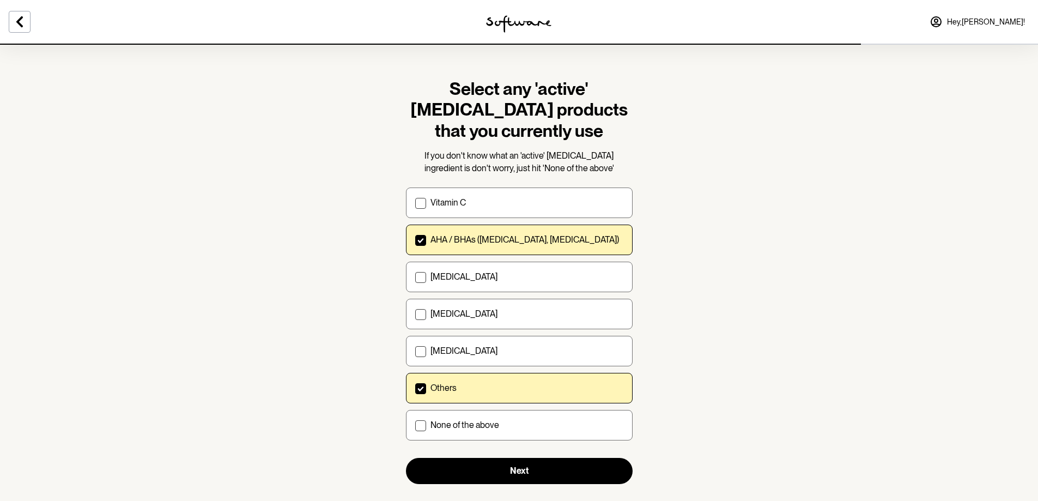
click at [427, 391] on label "Others" at bounding box center [519, 388] width 227 height 31
click at [415, 389] on input "Others" at bounding box center [415, 388] width 1 height 1
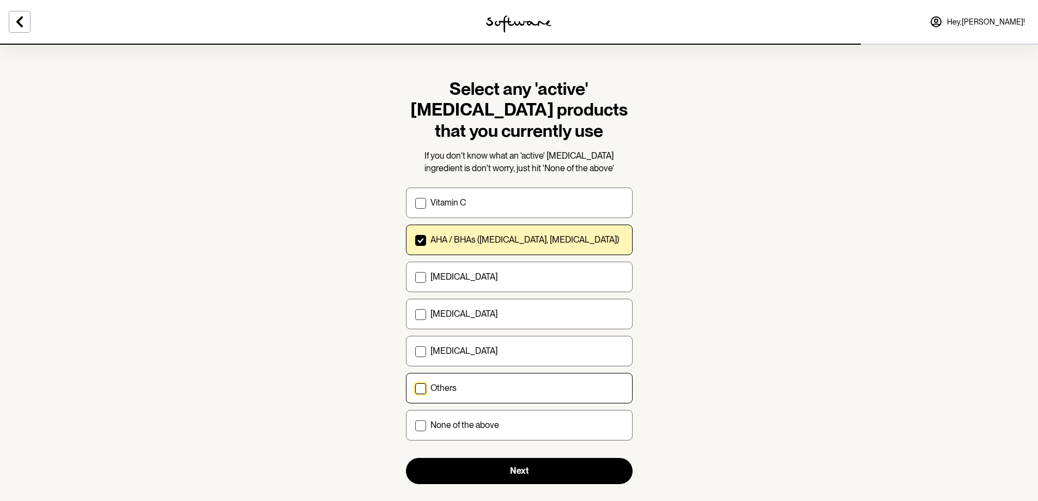
click at [449, 390] on p "Others" at bounding box center [444, 388] width 26 height 10
click at [415, 389] on input "Others" at bounding box center [415, 388] width 1 height 1
checkbox input "true"
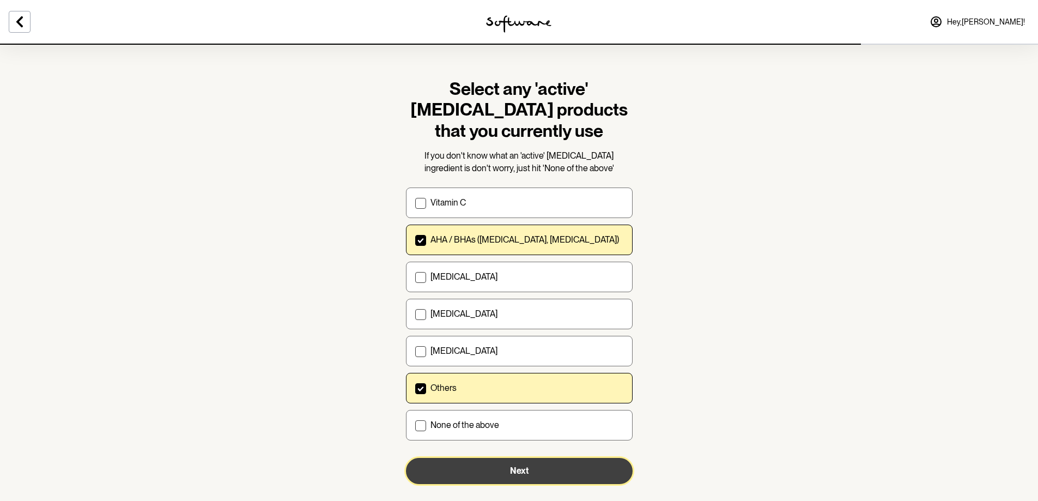
click at [475, 468] on button "Next" at bounding box center [519, 471] width 227 height 26
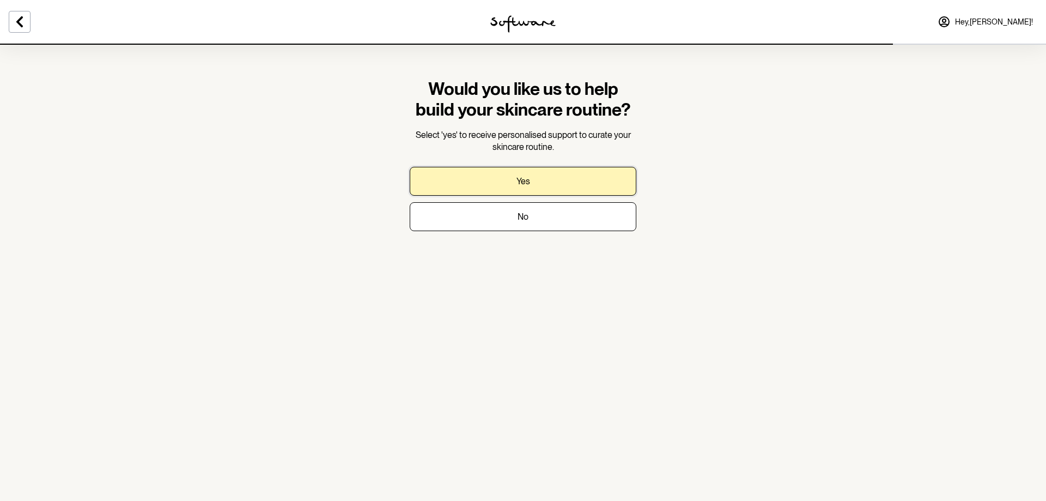
click at [531, 179] on button "Yes" at bounding box center [523, 181] width 227 height 29
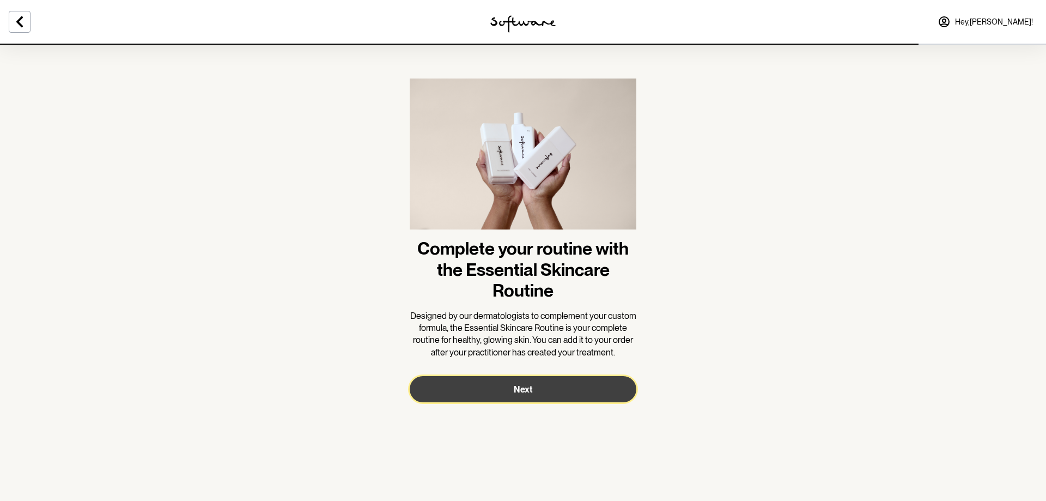
click at [516, 396] on button "Next" at bounding box center [523, 389] width 227 height 26
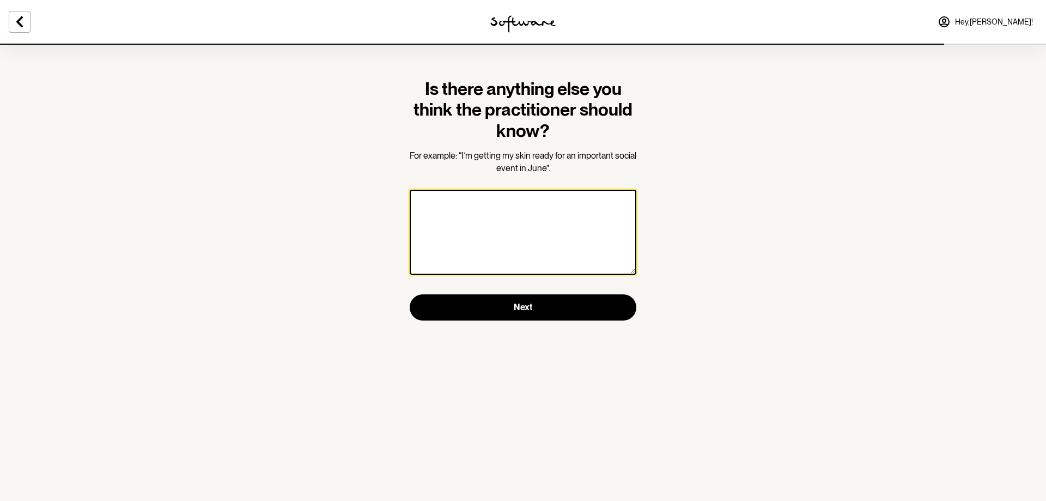
click at [489, 198] on textarea at bounding box center [523, 232] width 227 height 85
type textarea "N"
type textarea "I just want my pimples on my back to be more comfortable as they rub on my scho…"
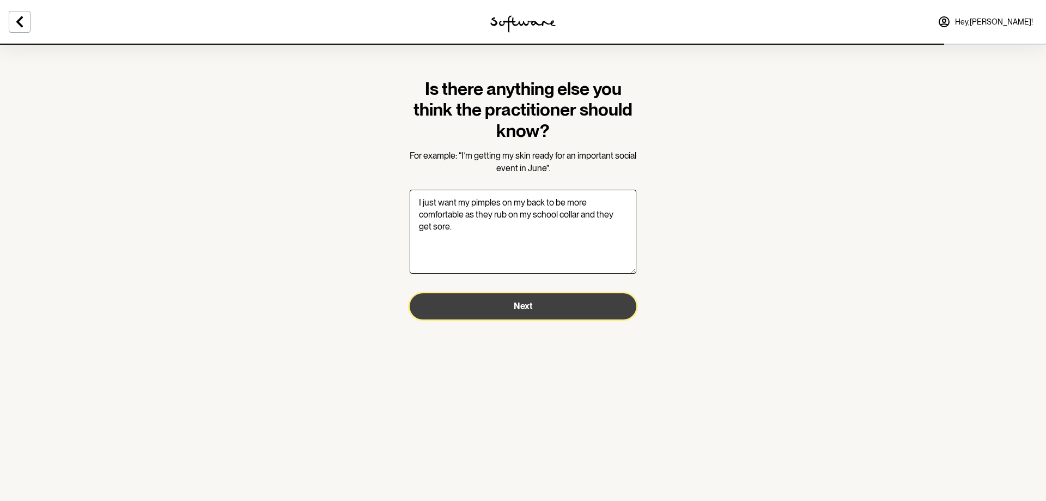
click at [542, 307] on button "Next" at bounding box center [523, 306] width 227 height 26
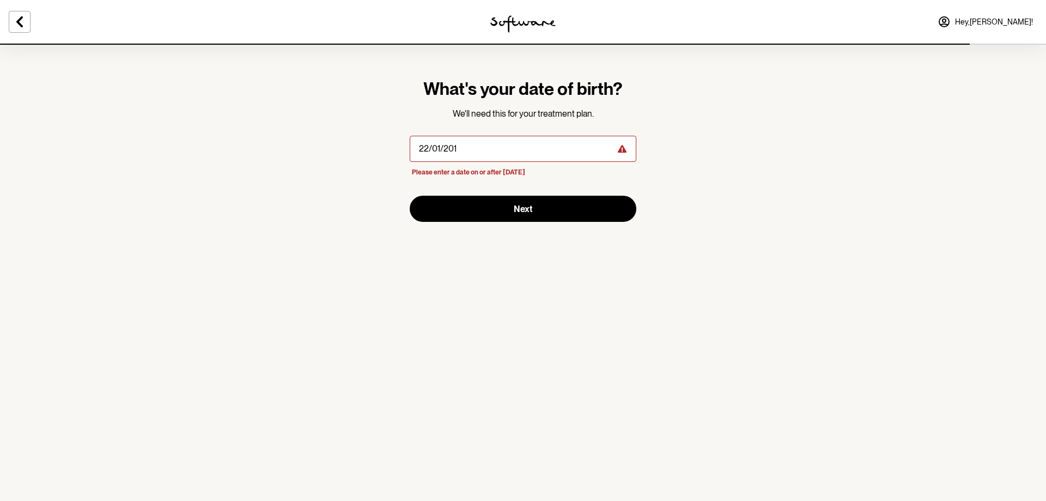
type input "22/01/2012"
drag, startPoint x: 491, startPoint y: 153, endPoint x: 364, endPoint y: 151, distance: 127.6
click at [364, 151] on section "What's your date of birth? We'll need this for your treatment plan. Please ente…" at bounding box center [523, 250] width 1046 height 501
type input "22/01/2012"
